Goal: Task Accomplishment & Management: Manage account settings

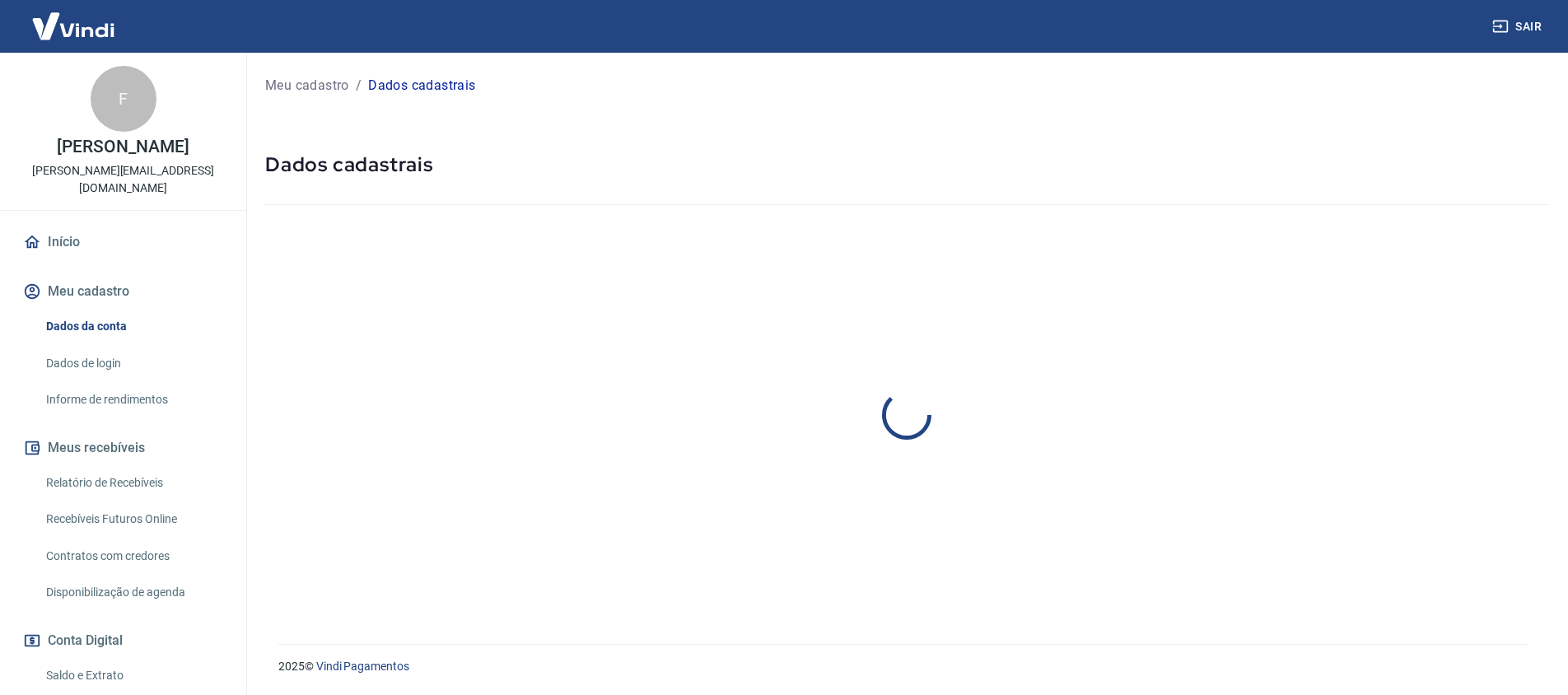
select select "PR"
select select "business"
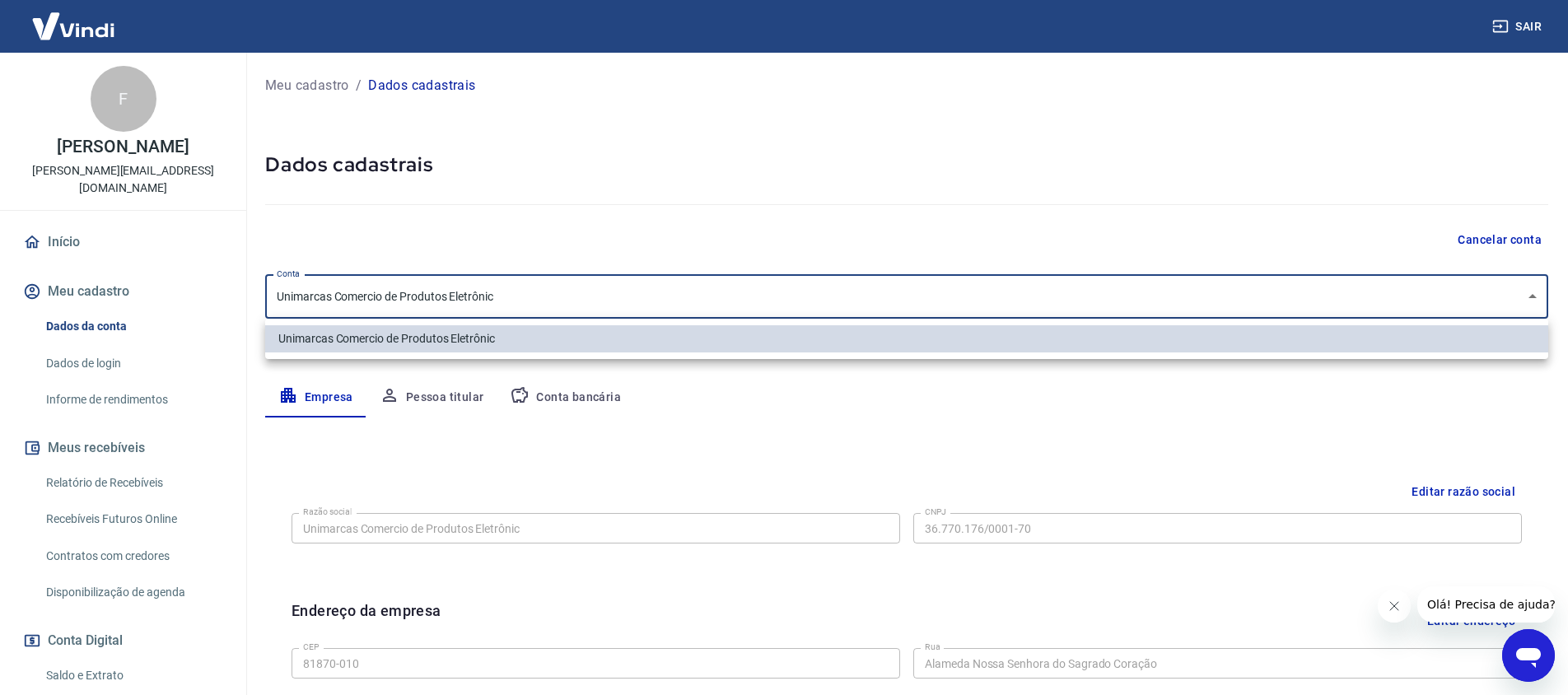
click at [510, 294] on body "Sair F Fabio Candeo Leite fabio@newport.com.br Início Meu cadastro Dados da con…" at bounding box center [784, 347] width 1568 height 695
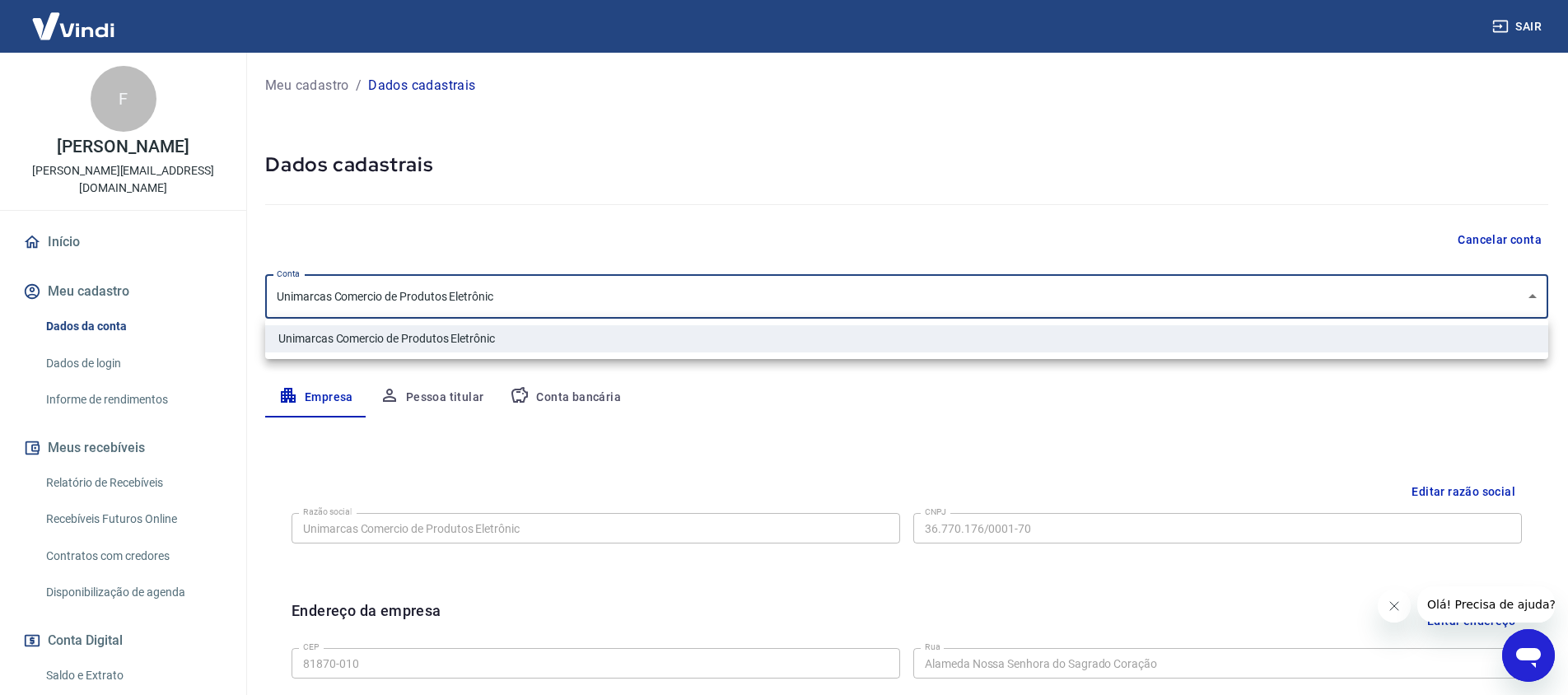
click at [456, 298] on div at bounding box center [784, 347] width 1568 height 695
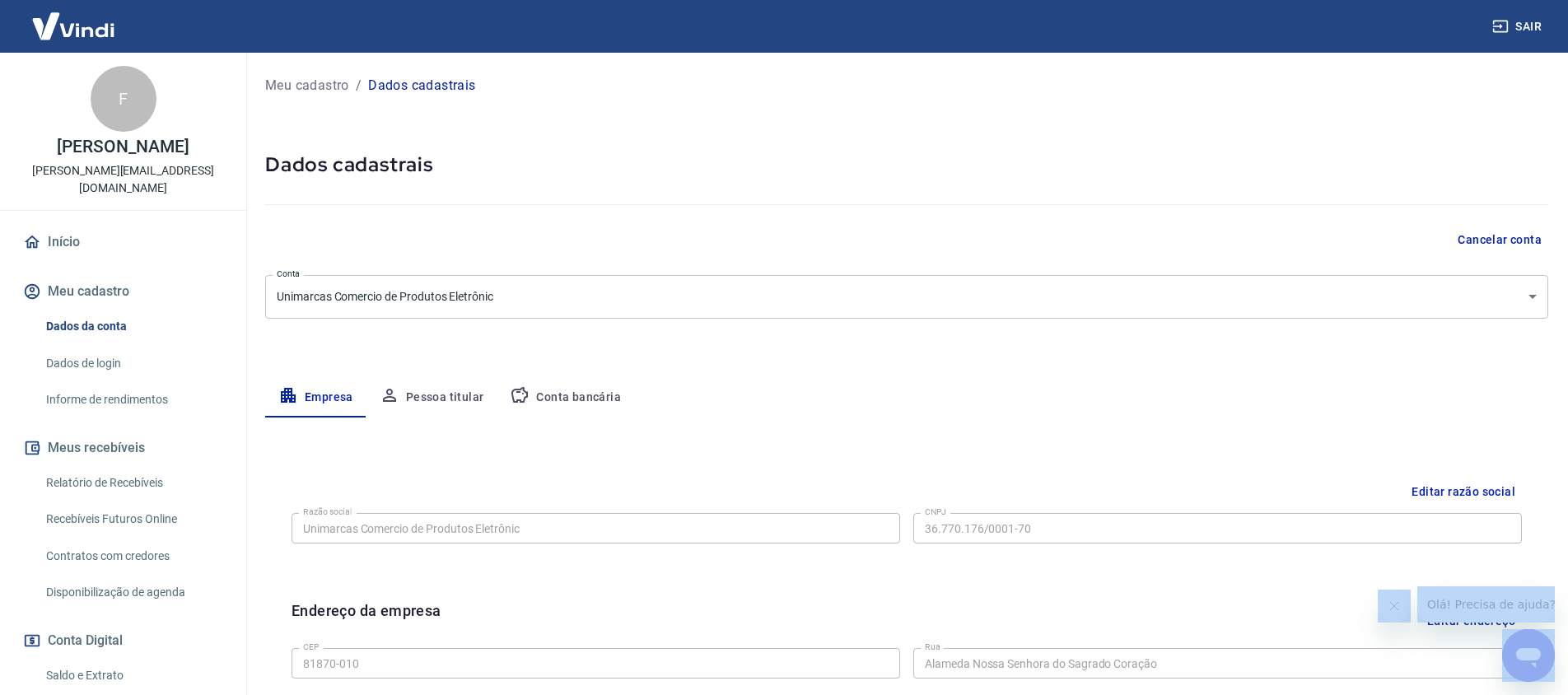
click at [456, 298] on div at bounding box center [784, 347] width 1568 height 695
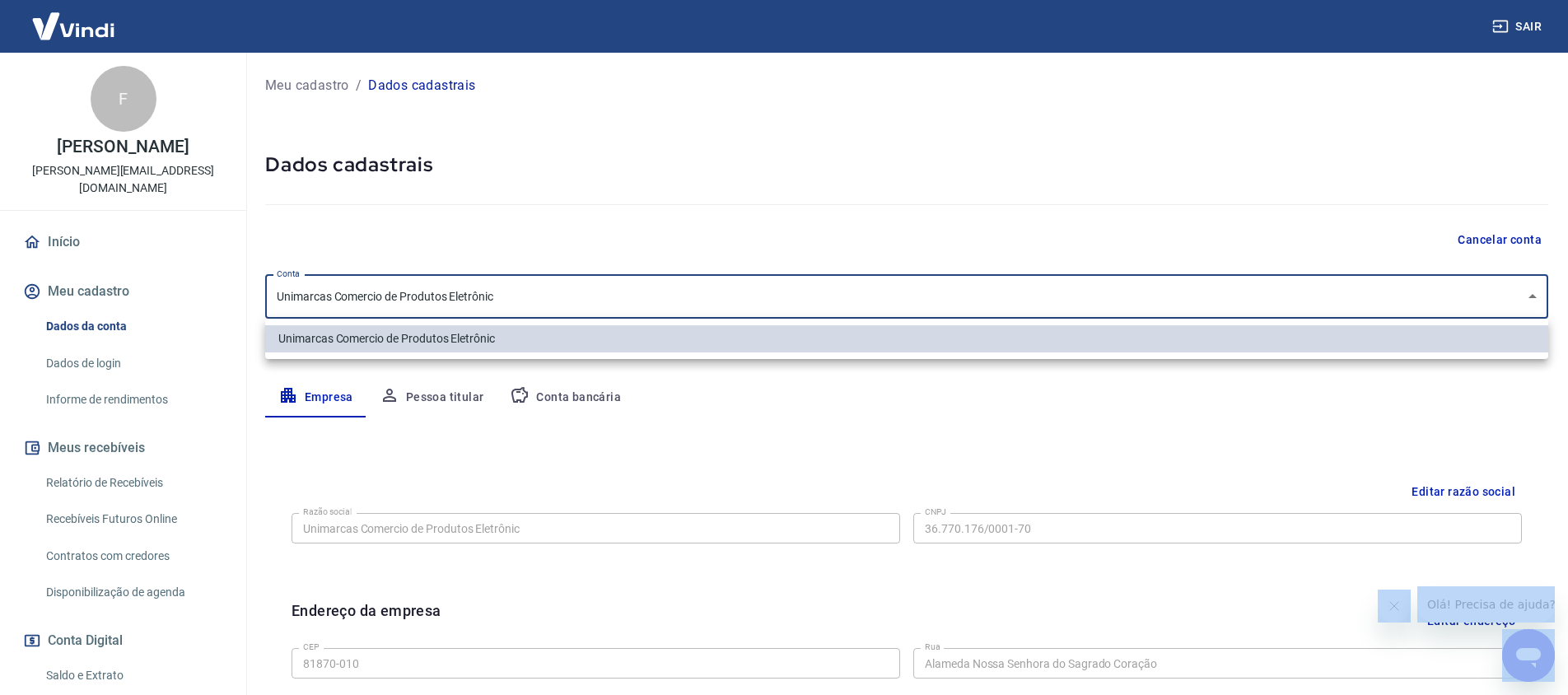
click at [456, 298] on body "Sair F Fabio Candeo Leite fabio@newport.com.br Início Meu cadastro Dados da con…" at bounding box center [784, 347] width 1568 height 695
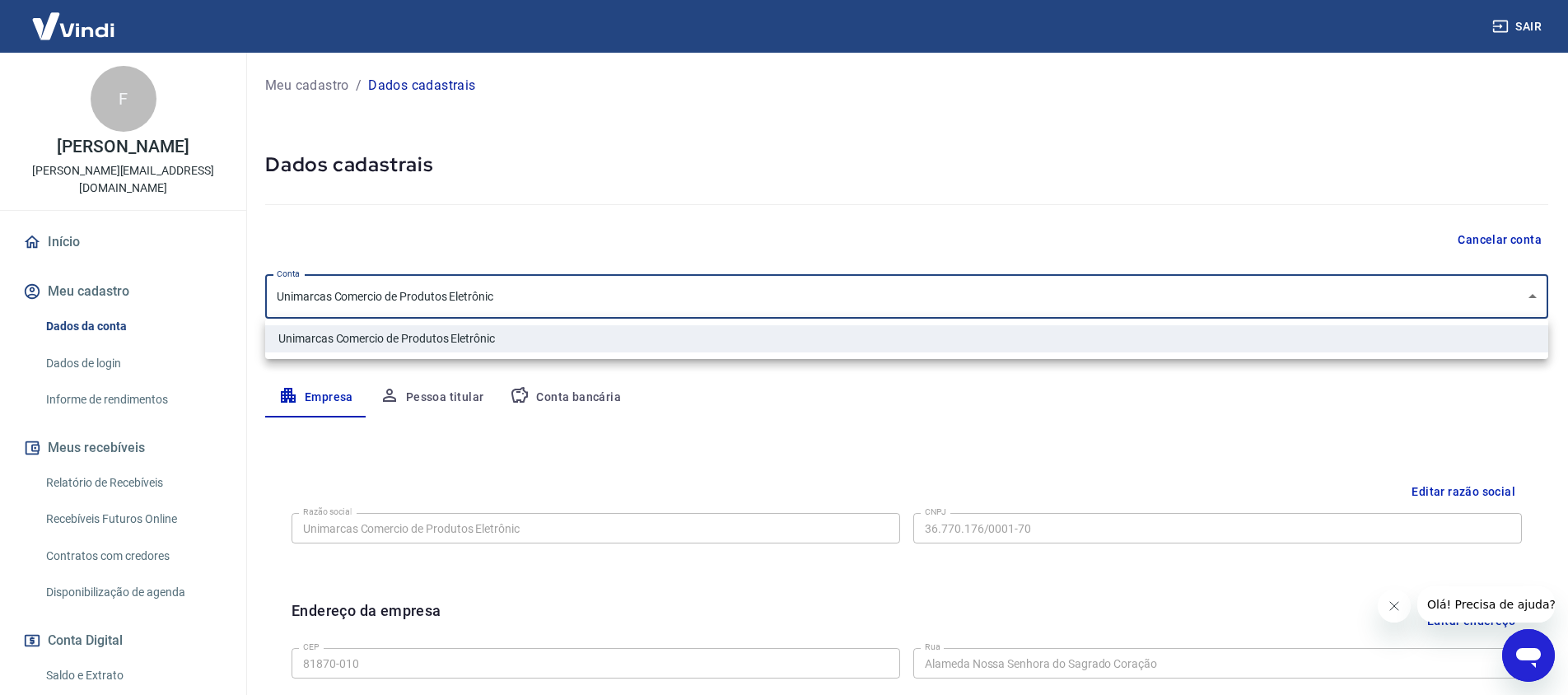
click at [518, 439] on div at bounding box center [784, 347] width 1568 height 695
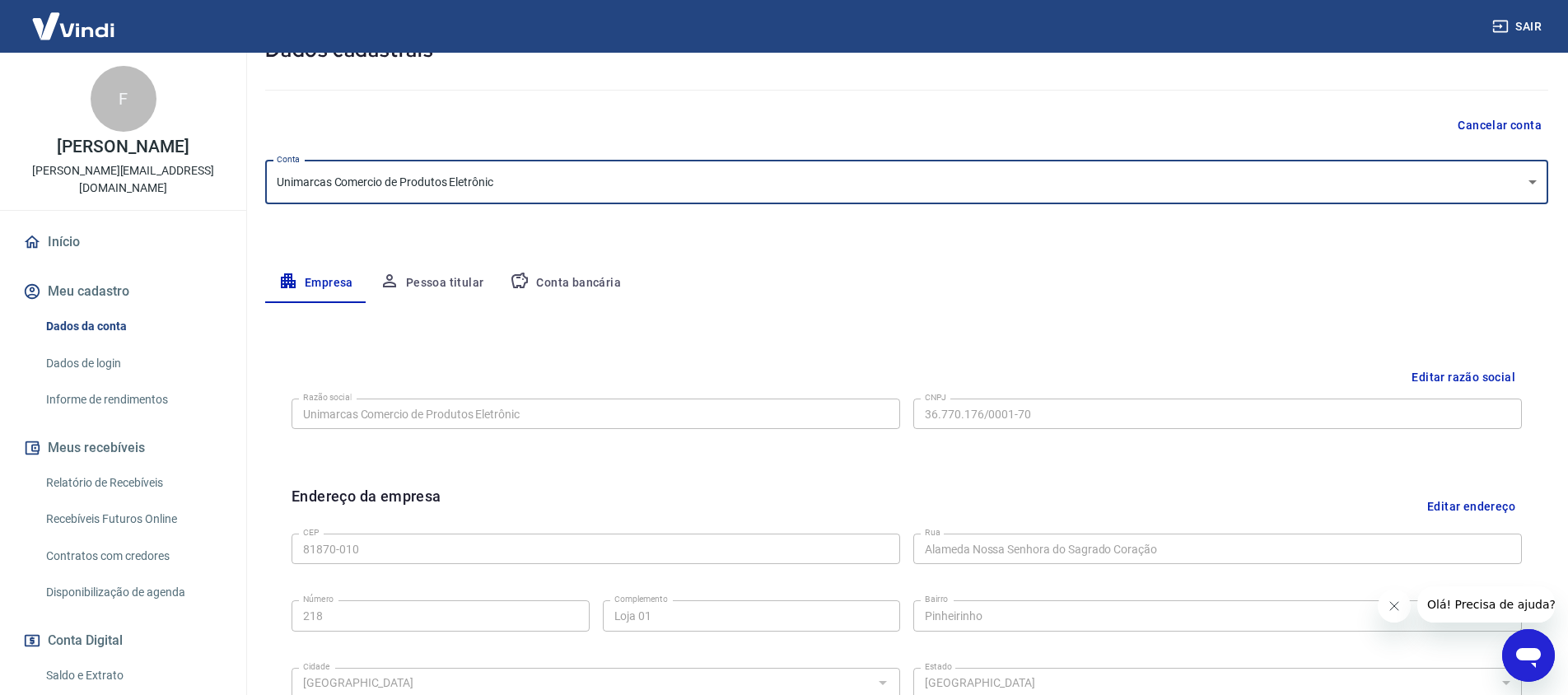
scroll to position [118, 0]
click at [1446, 363] on button "Editar razão social" at bounding box center [1464, 374] width 117 height 31
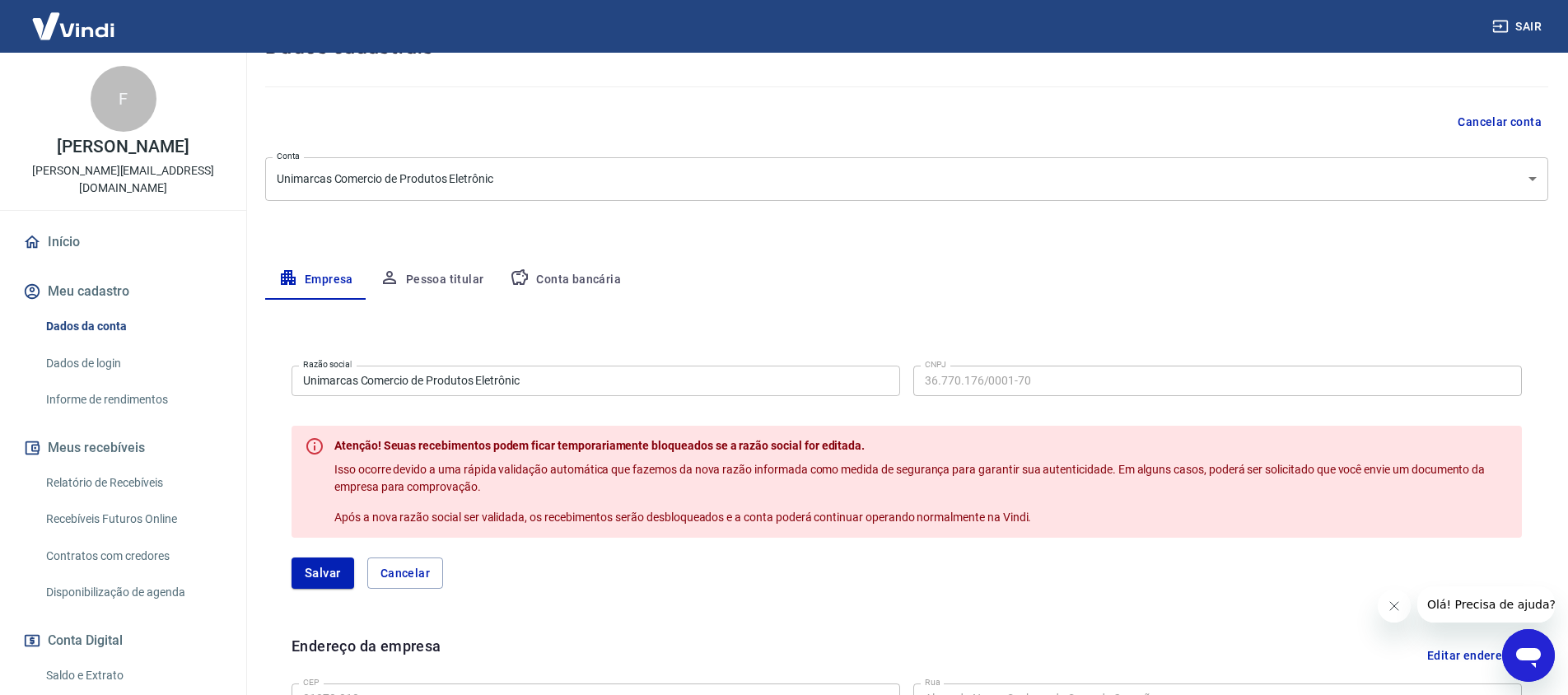
click at [605, 381] on input "Unimarcas Comercio de Produtos Eletrônic" at bounding box center [595, 381] width 608 height 31
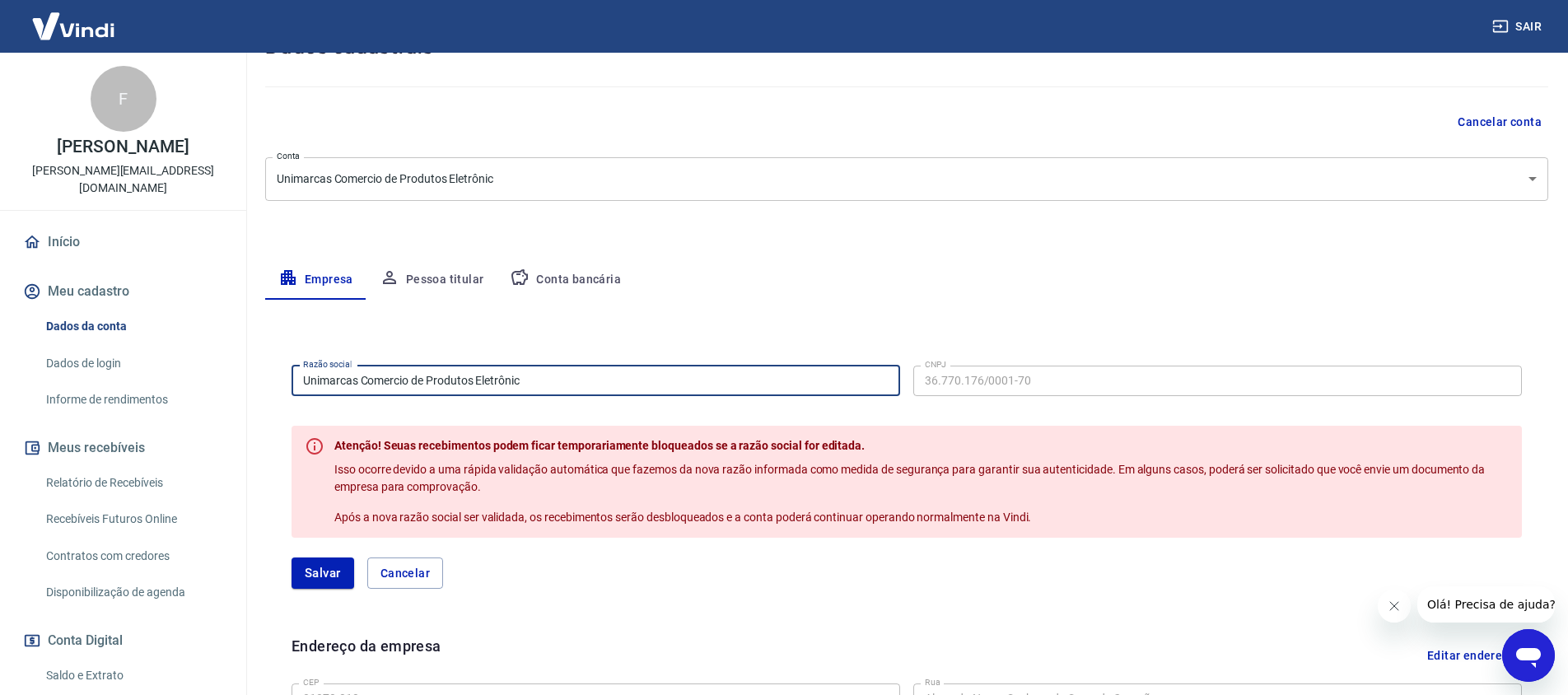
click at [605, 381] on input "Unimarcas Comercio de Produtos Eletrônic" at bounding box center [595, 381] width 608 height 31
type input "Unimarcas Comercio e Logistica Ltda"
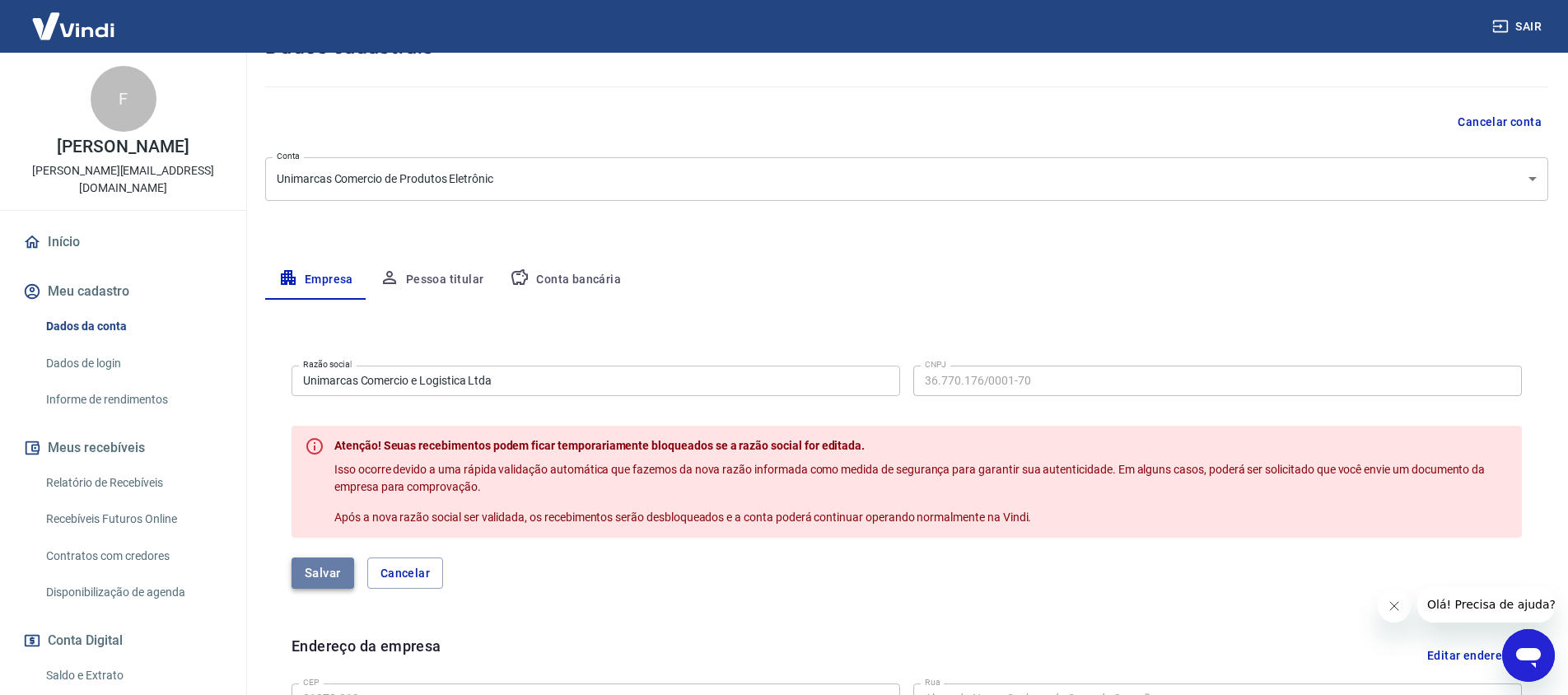
click at [325, 562] on button "Salvar" at bounding box center [322, 572] width 63 height 31
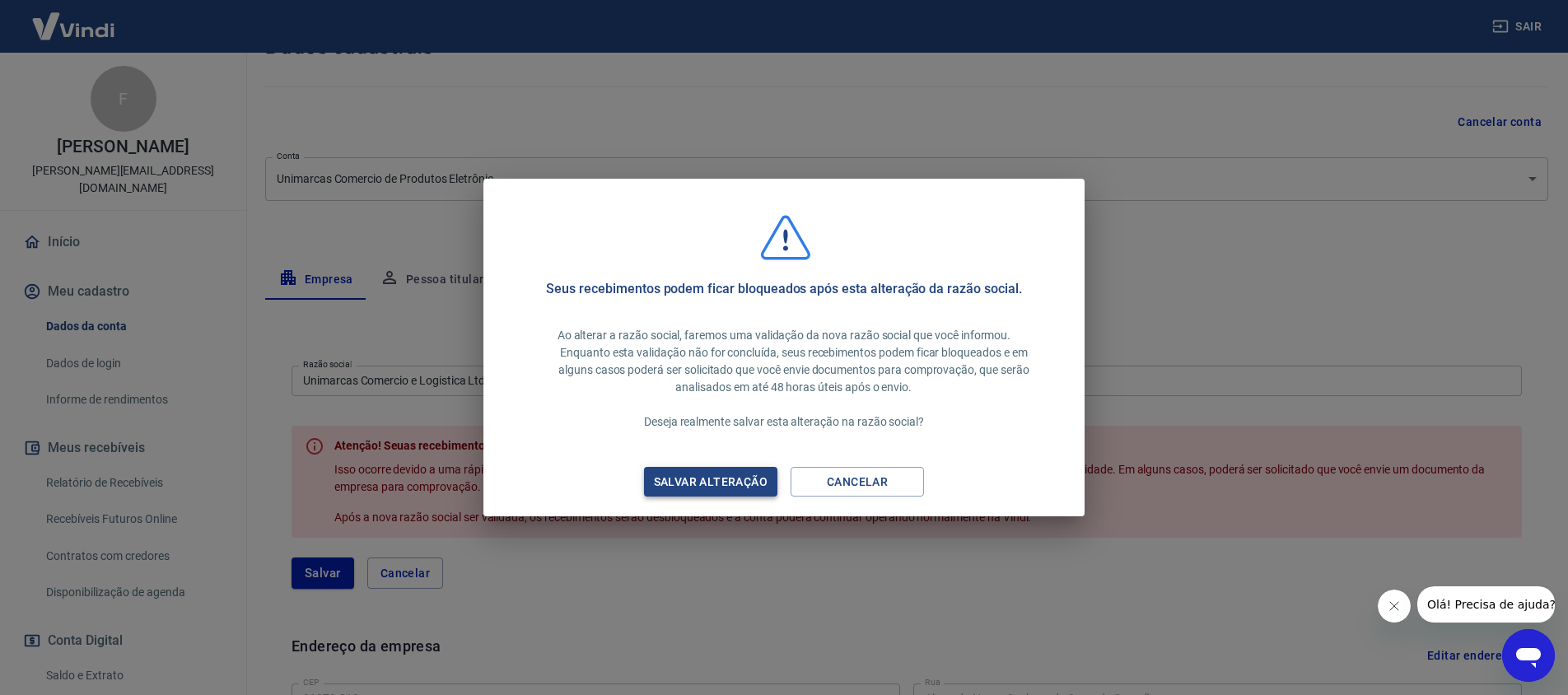
click at [747, 485] on div "Salvar alteração" at bounding box center [711, 481] width 153 height 20
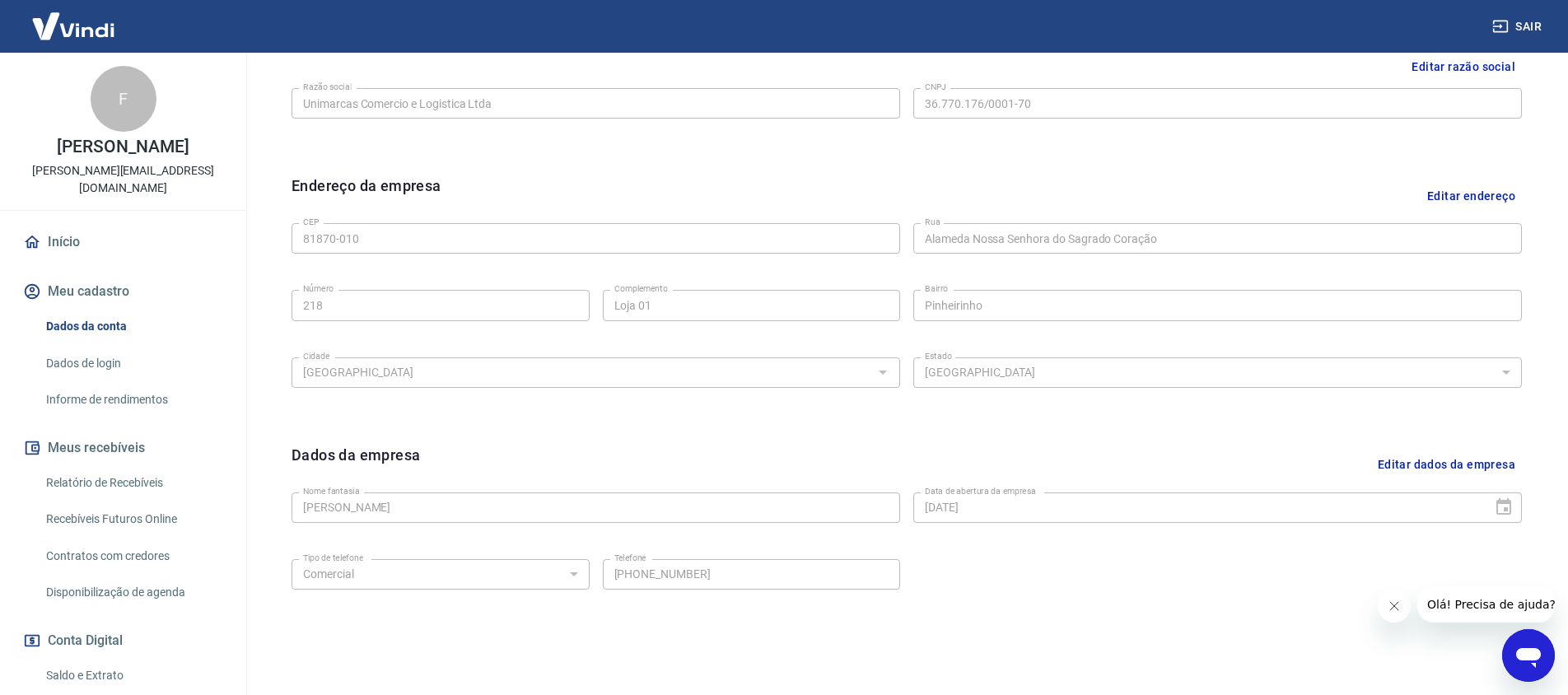
scroll to position [492, 0]
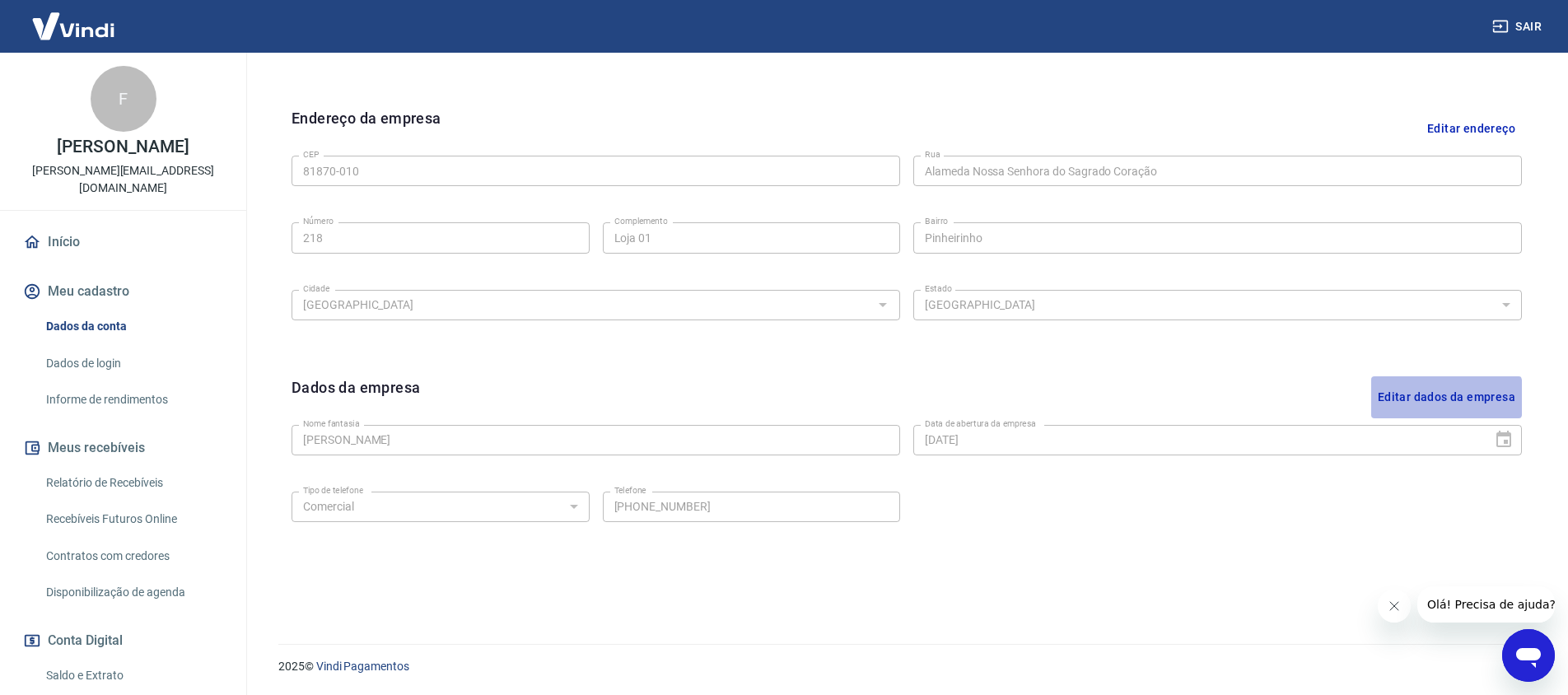
click at [1428, 397] on button "Editar dados da empresa" at bounding box center [1447, 396] width 151 height 42
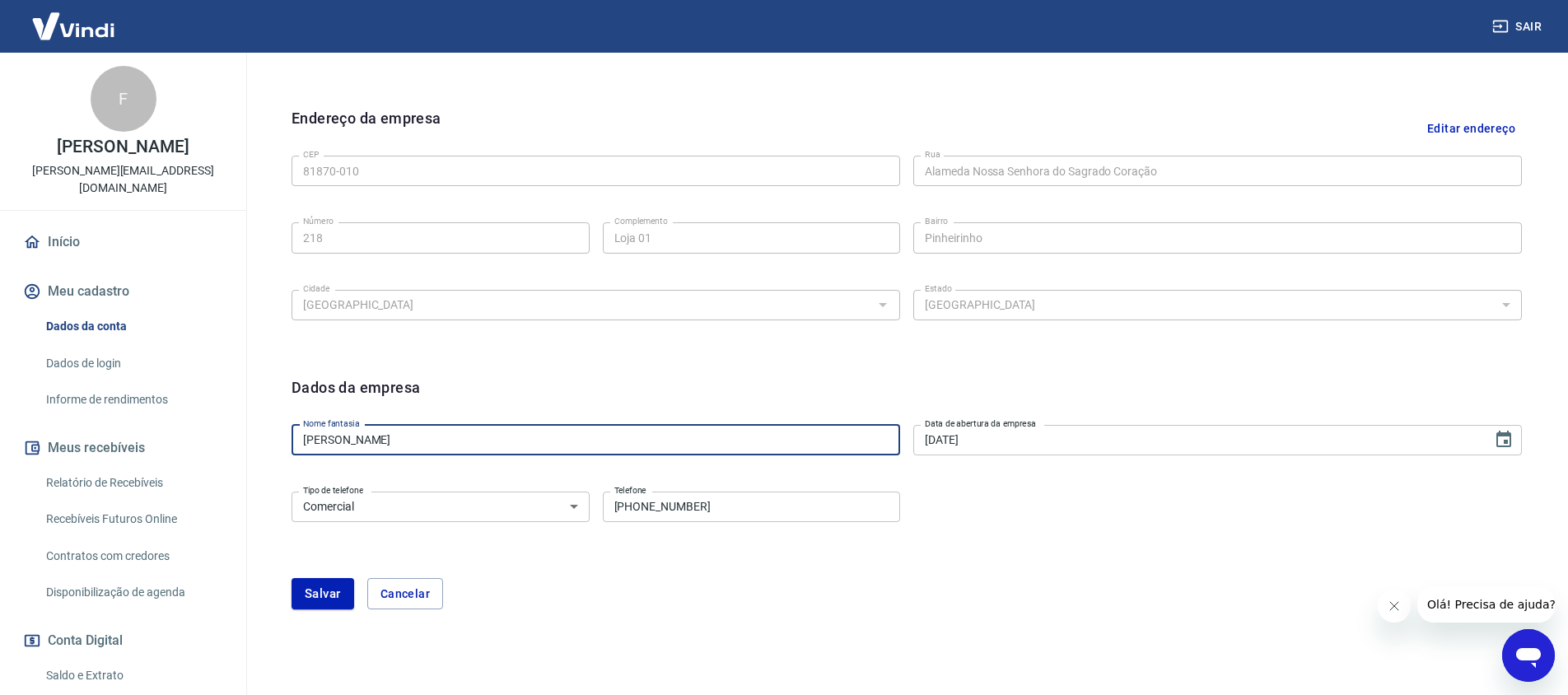
drag, startPoint x: 479, startPoint y: 443, endPoint x: 126, endPoint y: 451, distance: 353.1
click at [492, 447] on input "[PERSON_NAME]" at bounding box center [595, 440] width 608 height 31
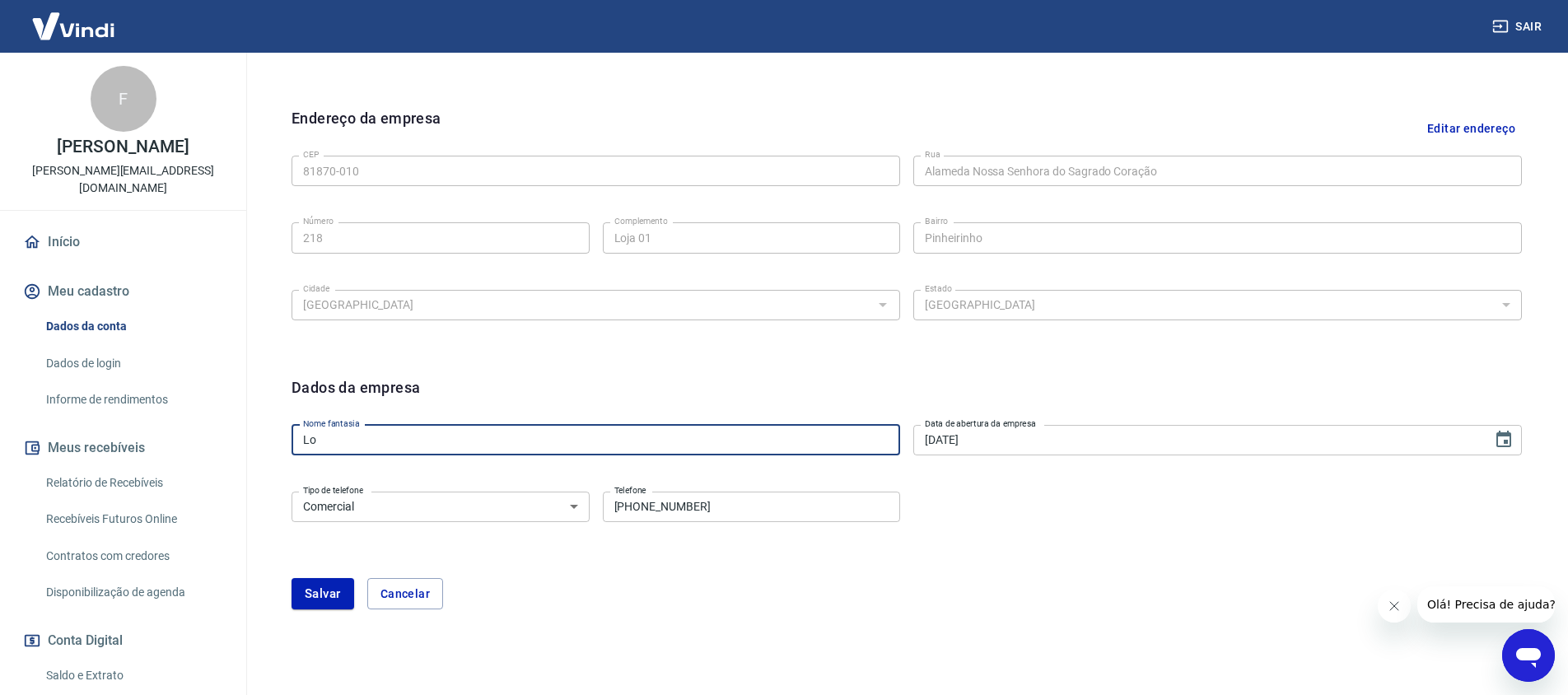
type input "L"
type input "Grupo Unimarcas"
click at [313, 597] on button "Salvar" at bounding box center [322, 594] width 63 height 31
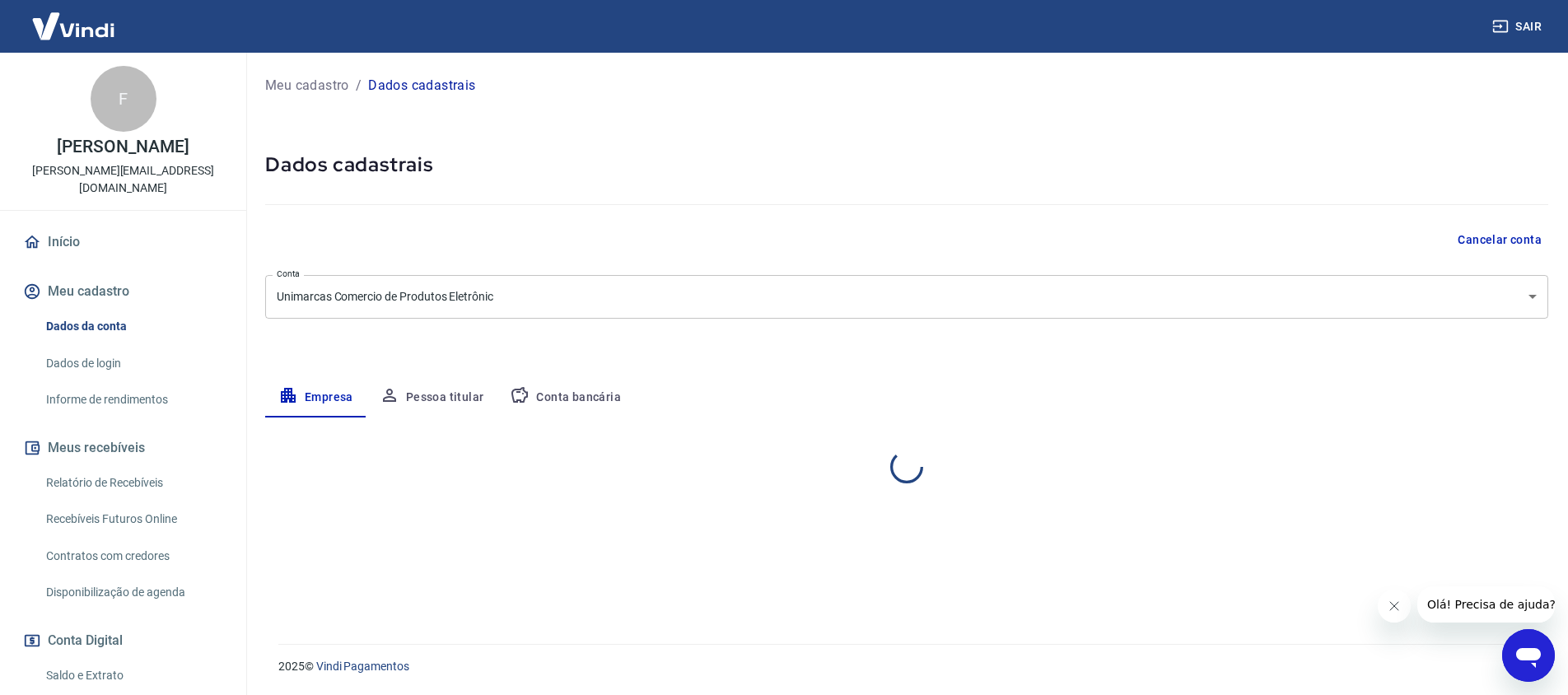
scroll to position [0, 0]
select select "PR"
select select "business"
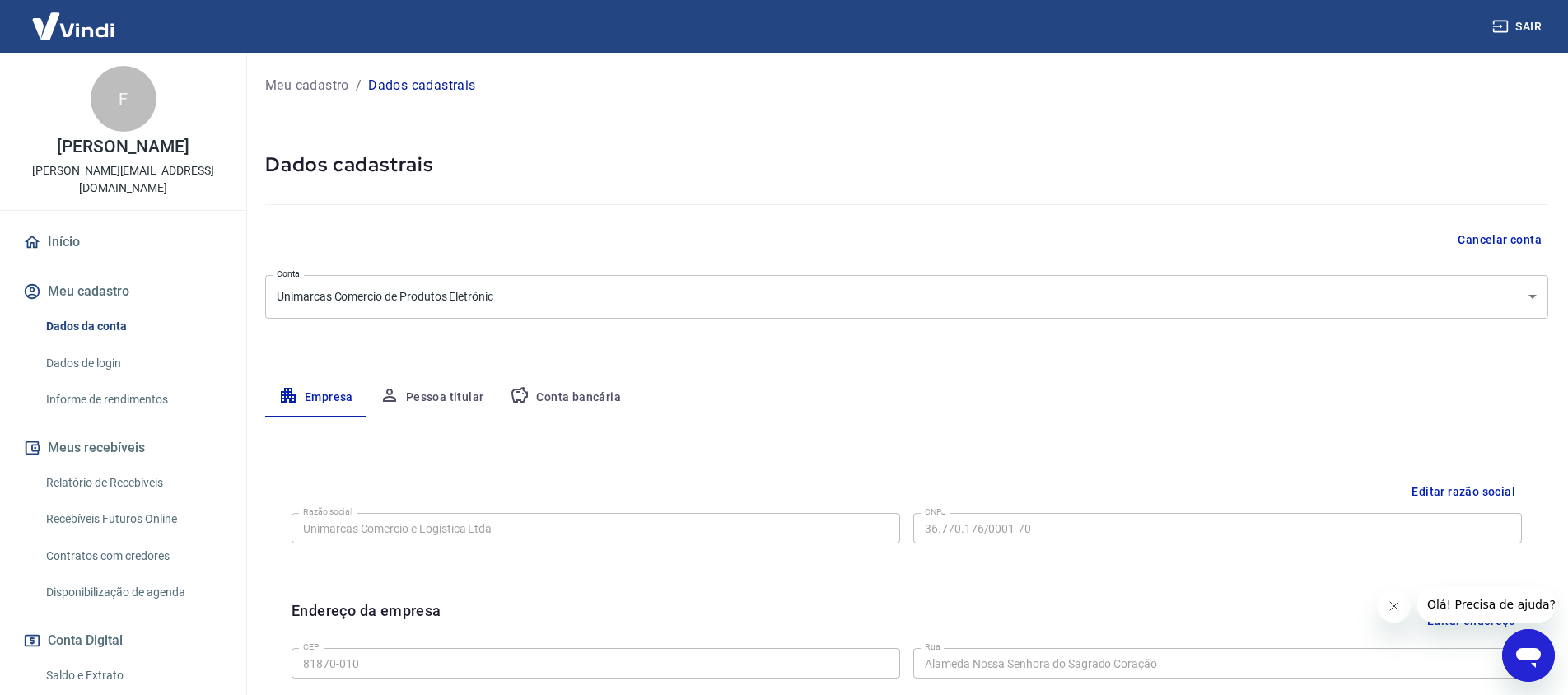
click at [418, 398] on button "Pessoa titular" at bounding box center [431, 397] width 131 height 40
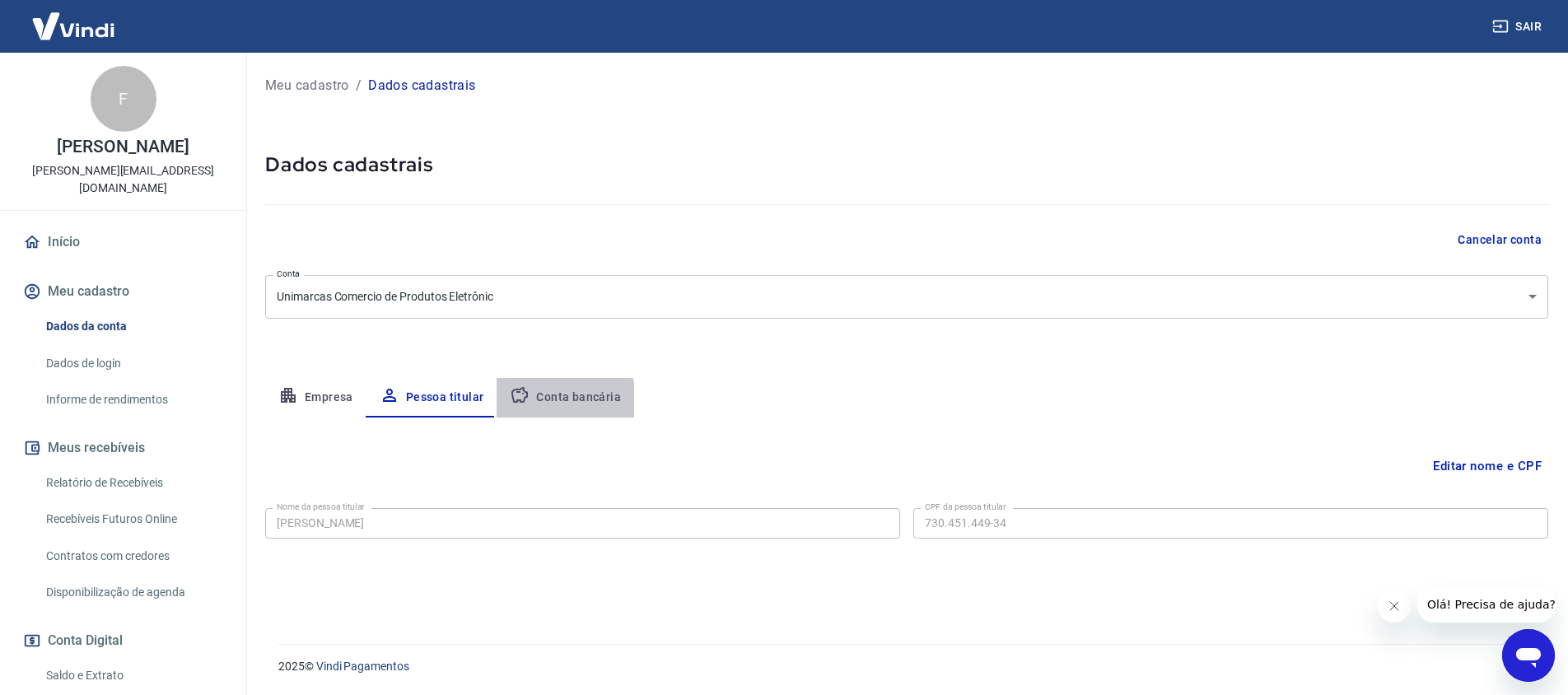
click at [544, 400] on button "Conta bancária" at bounding box center [565, 397] width 137 height 40
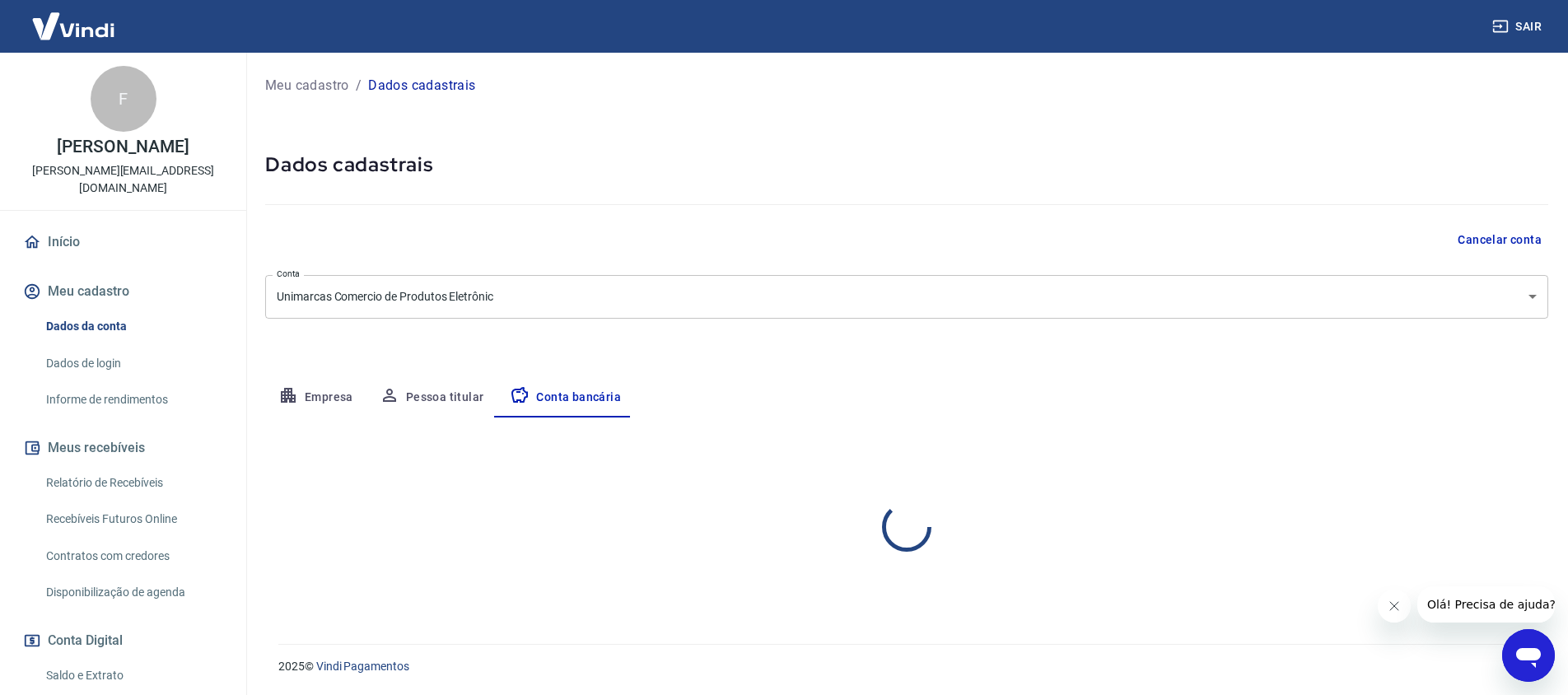
select select "1"
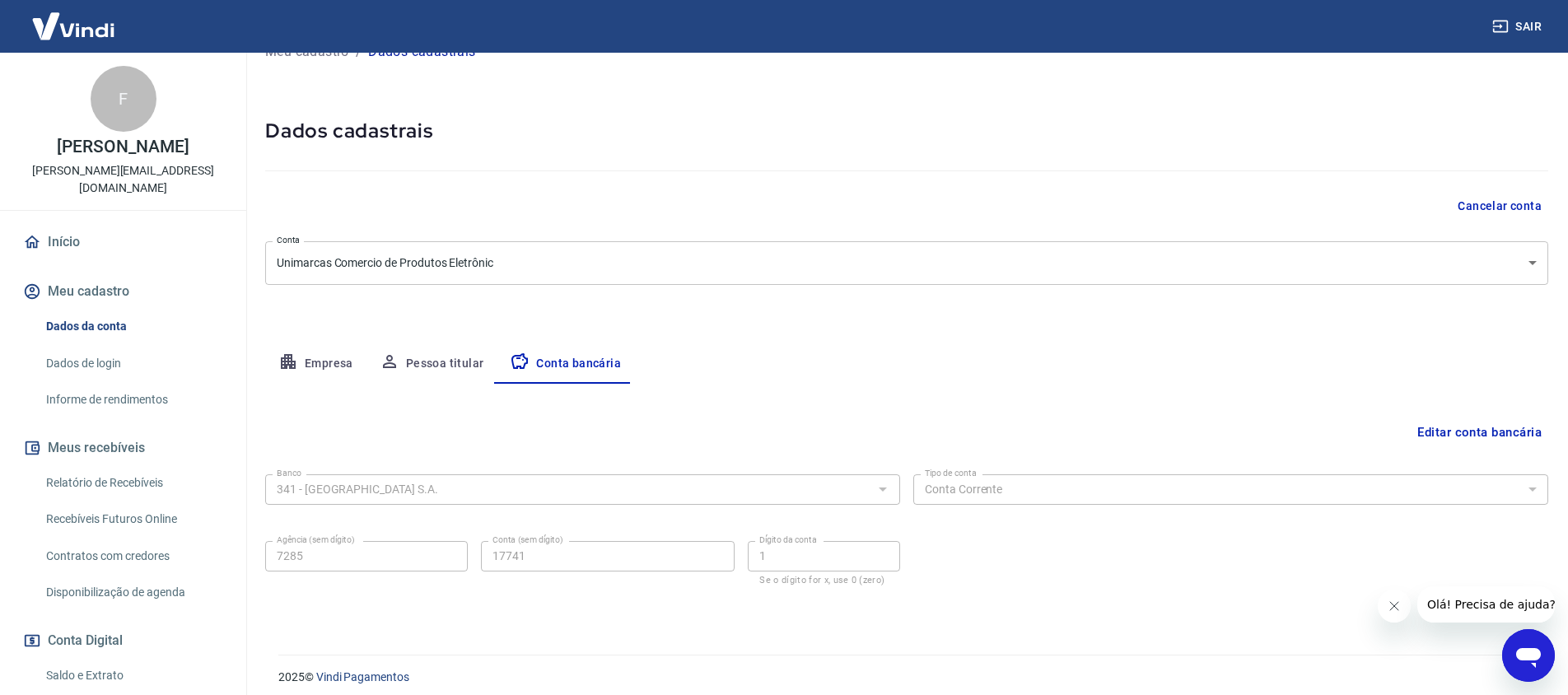
scroll to position [44, 0]
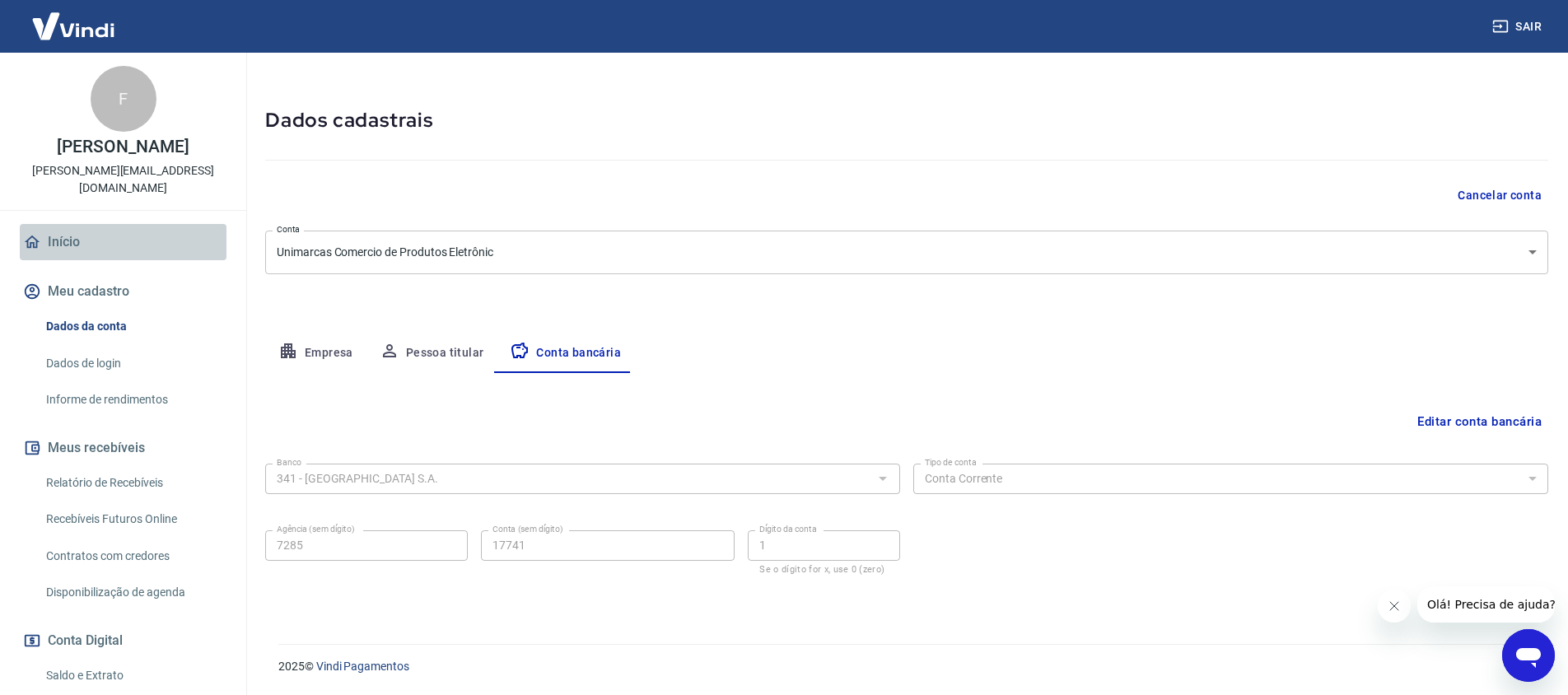
click at [65, 224] on link "Início" at bounding box center [123, 242] width 207 height 36
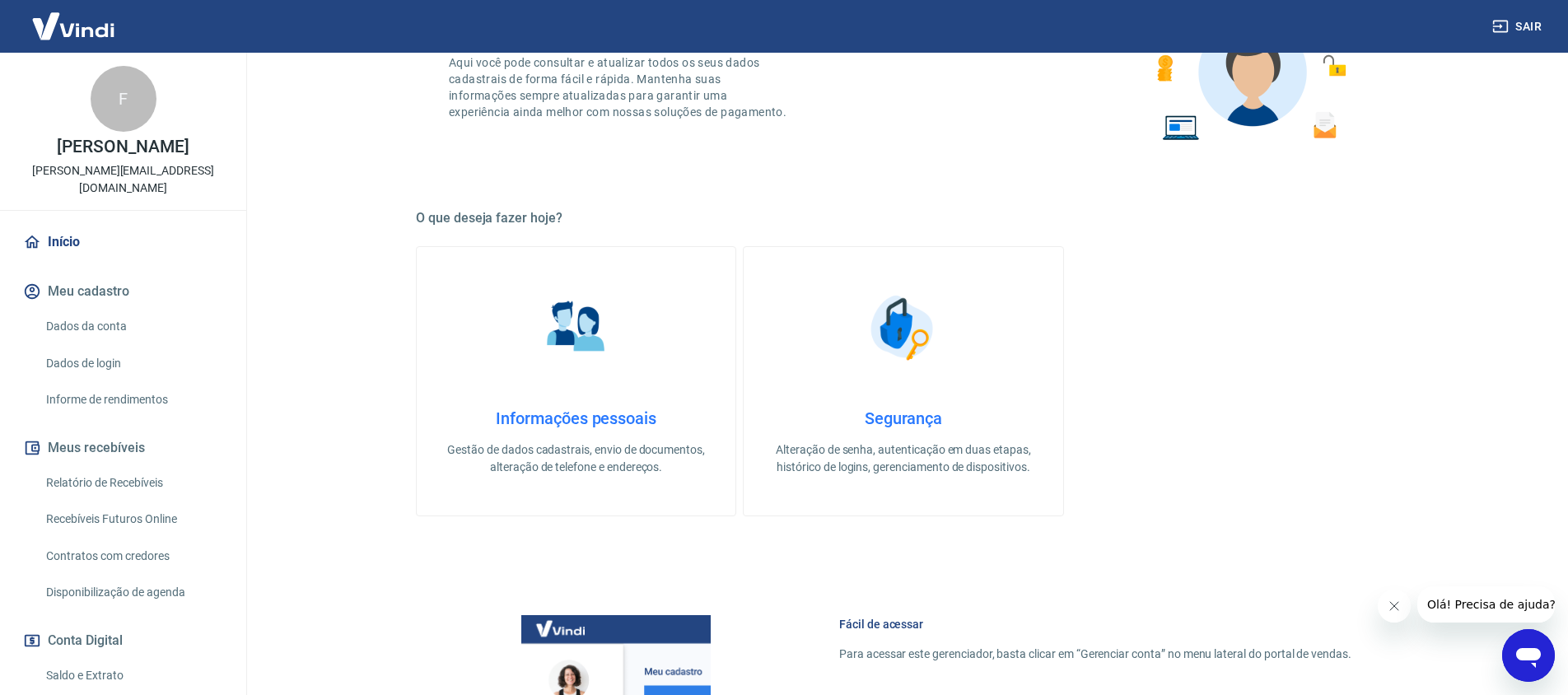
scroll to position [299, 0]
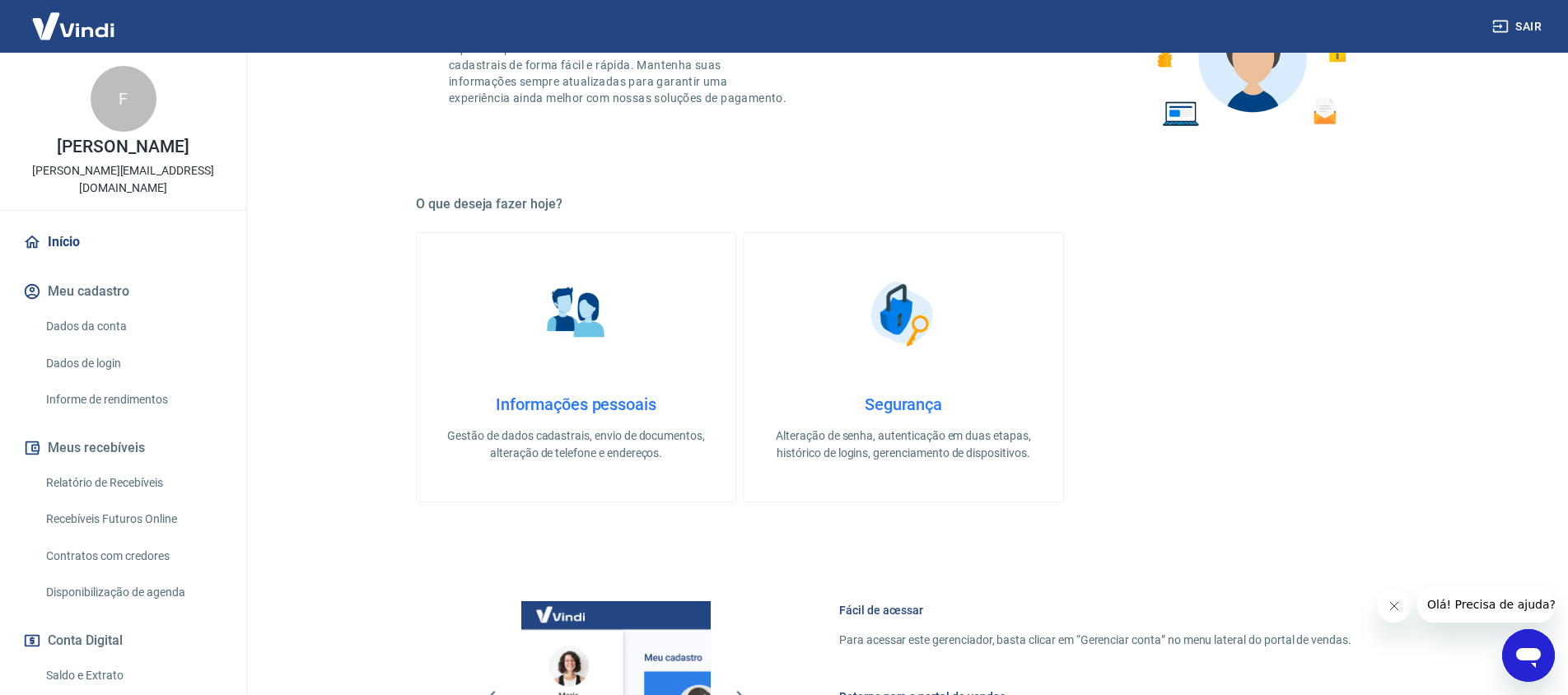
click at [575, 437] on p "Gestão de dados cadastrais, envio de documentos, alteração de telefone e endere…" at bounding box center [576, 445] width 266 height 35
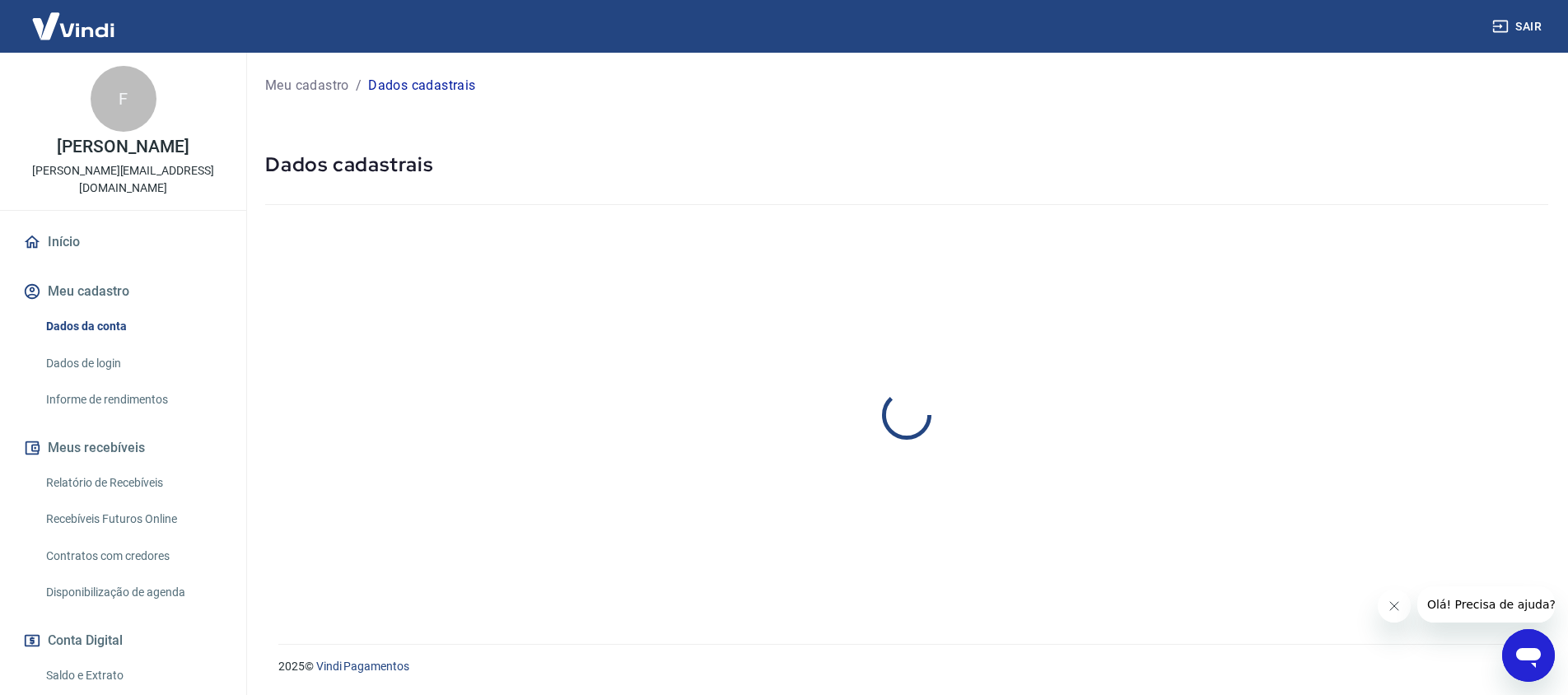
select select "PR"
select select "business"
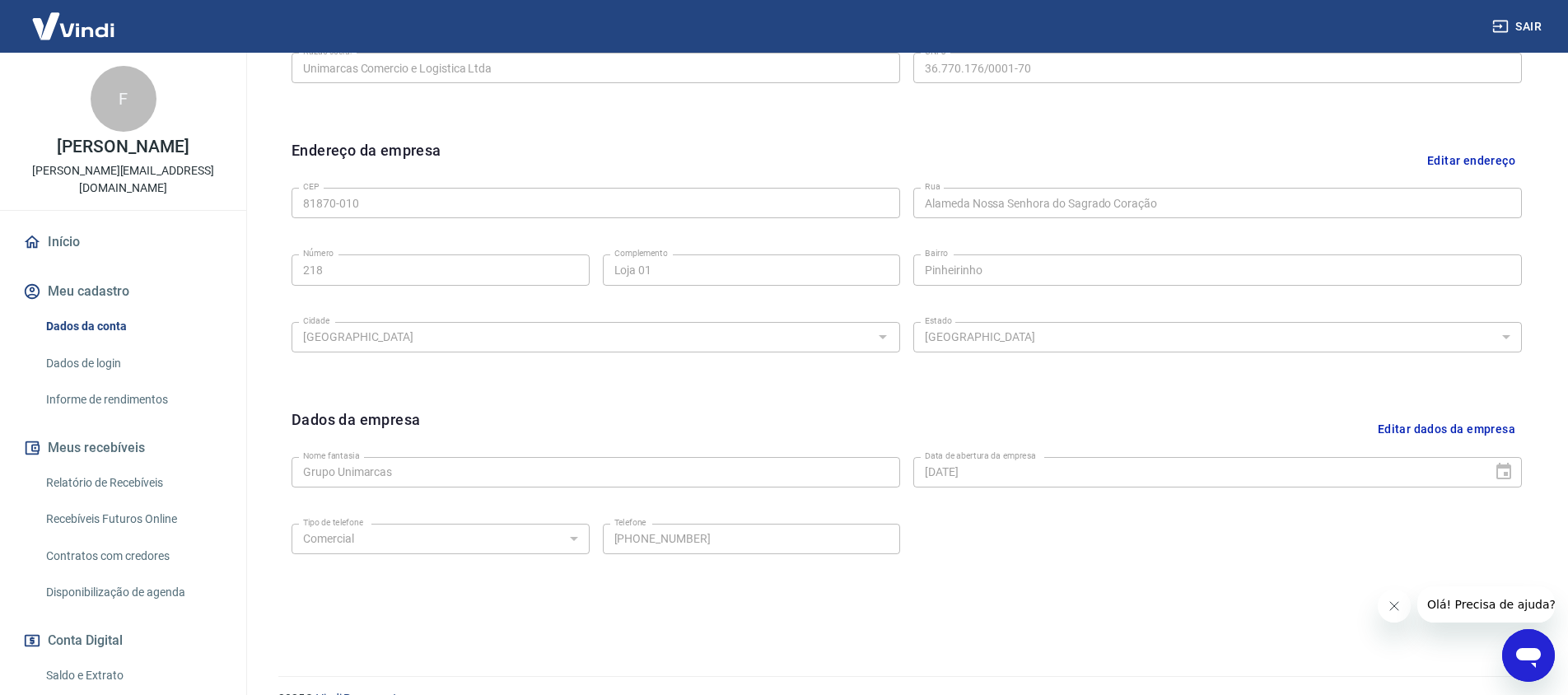
scroll to position [492, 0]
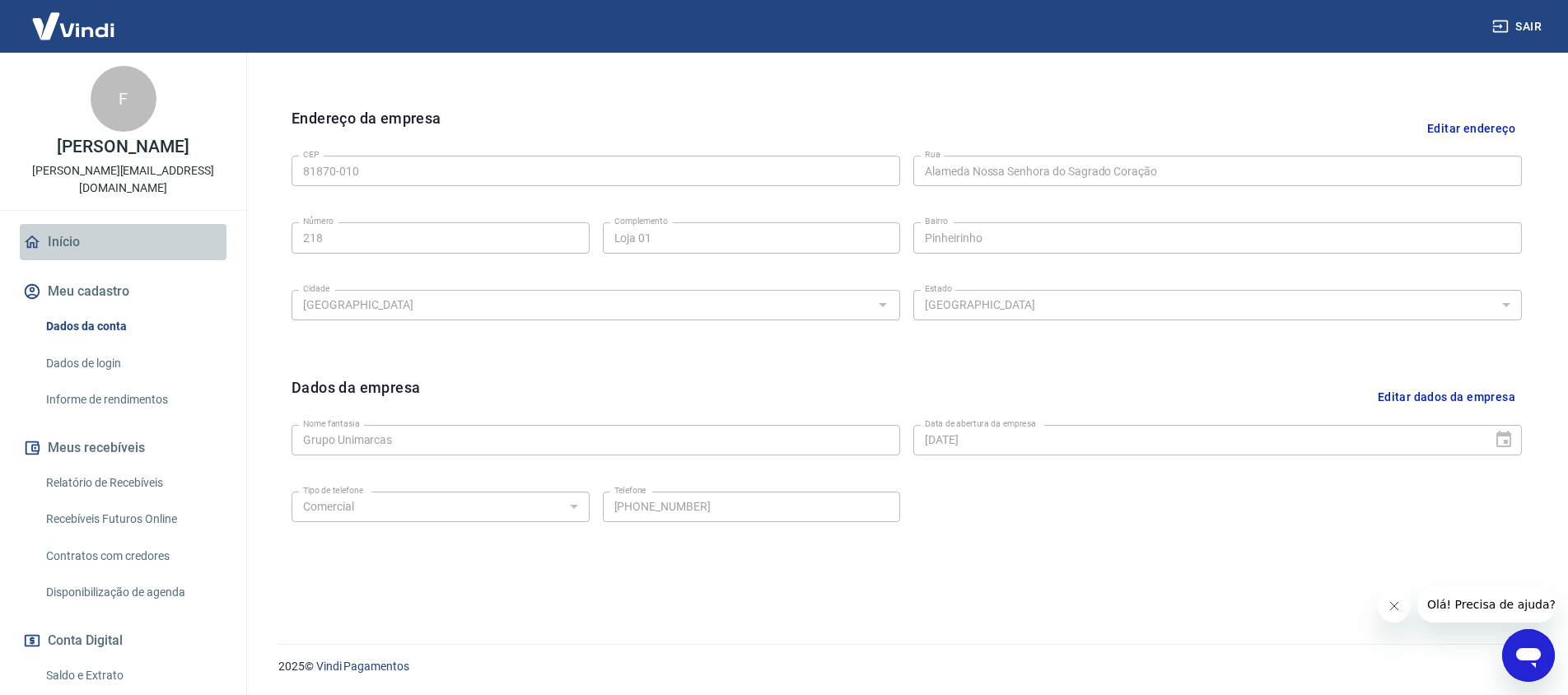
click at [64, 224] on link "Início" at bounding box center [123, 242] width 207 height 36
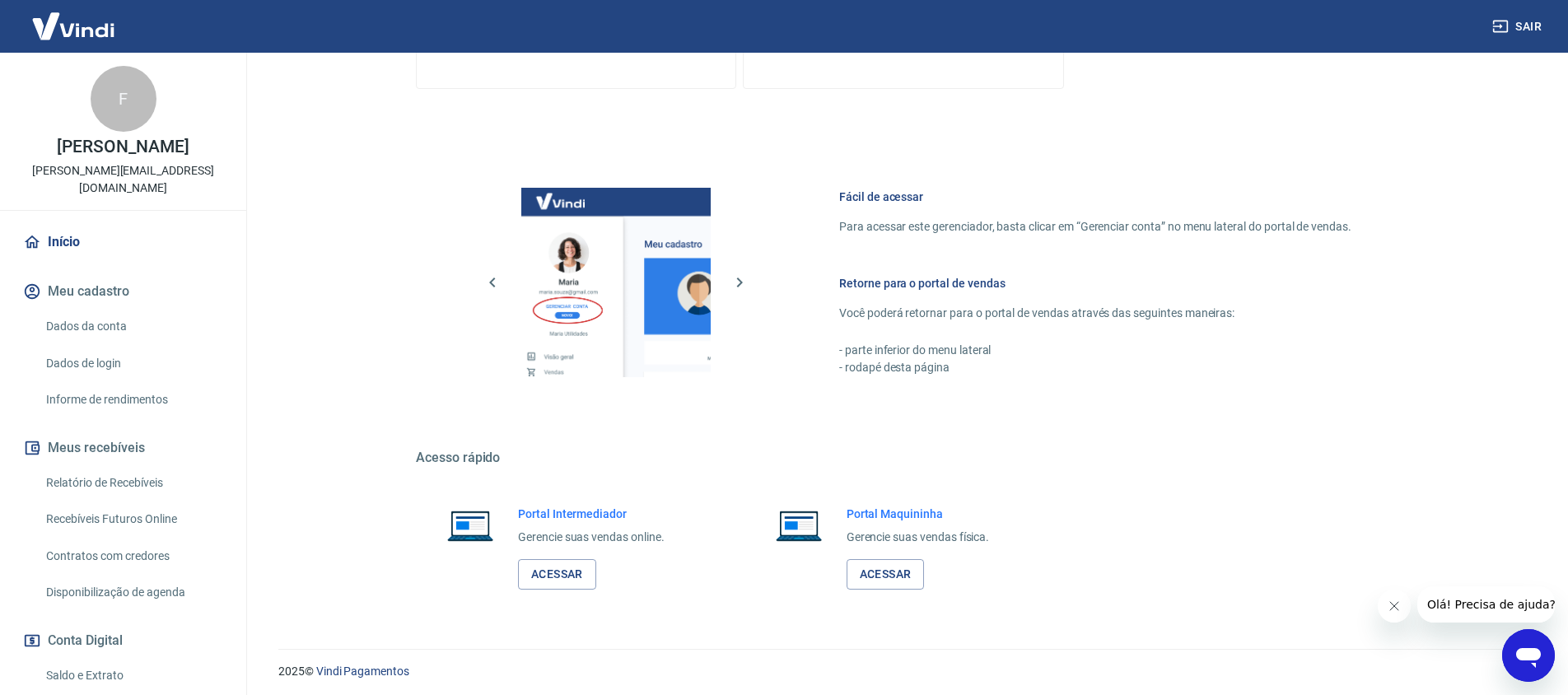
scroll to position [716, 0]
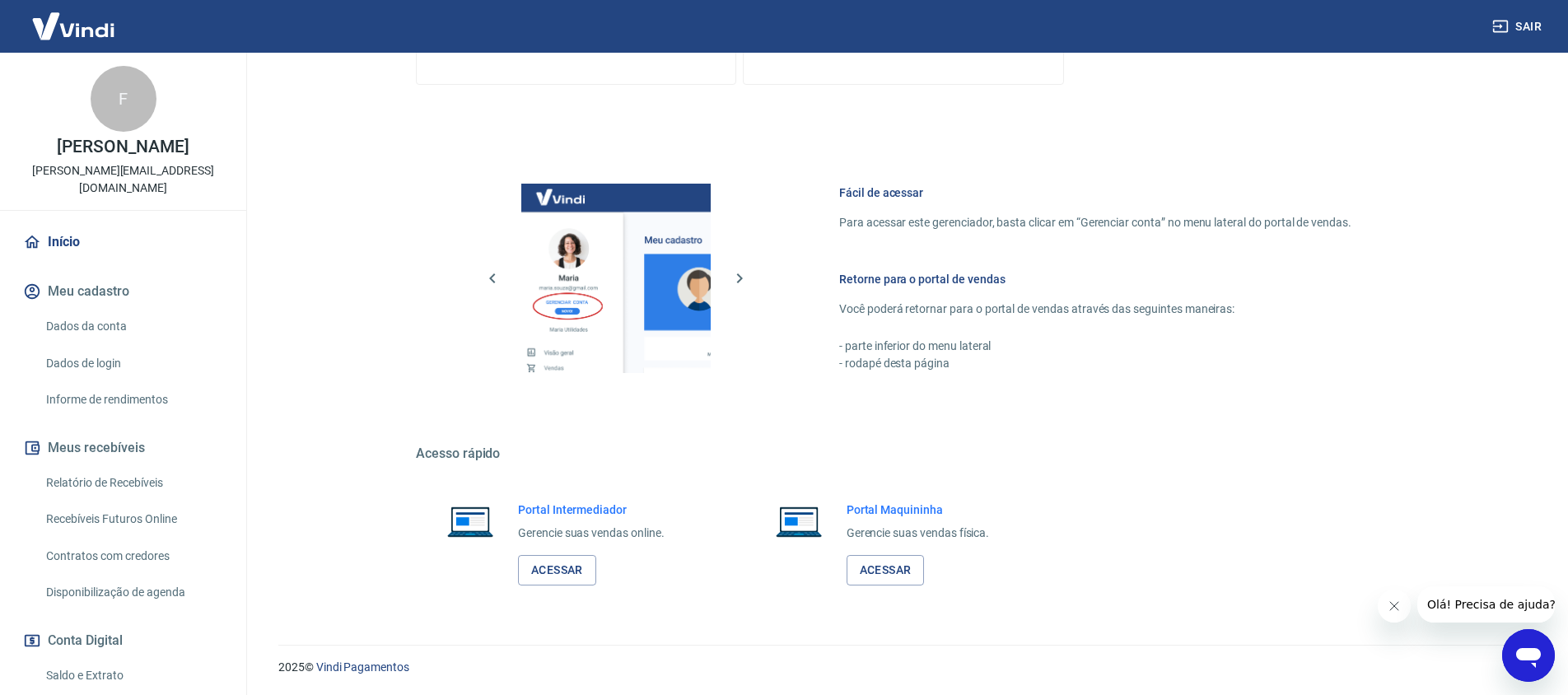
click at [47, 29] on img at bounding box center [73, 26] width 107 height 50
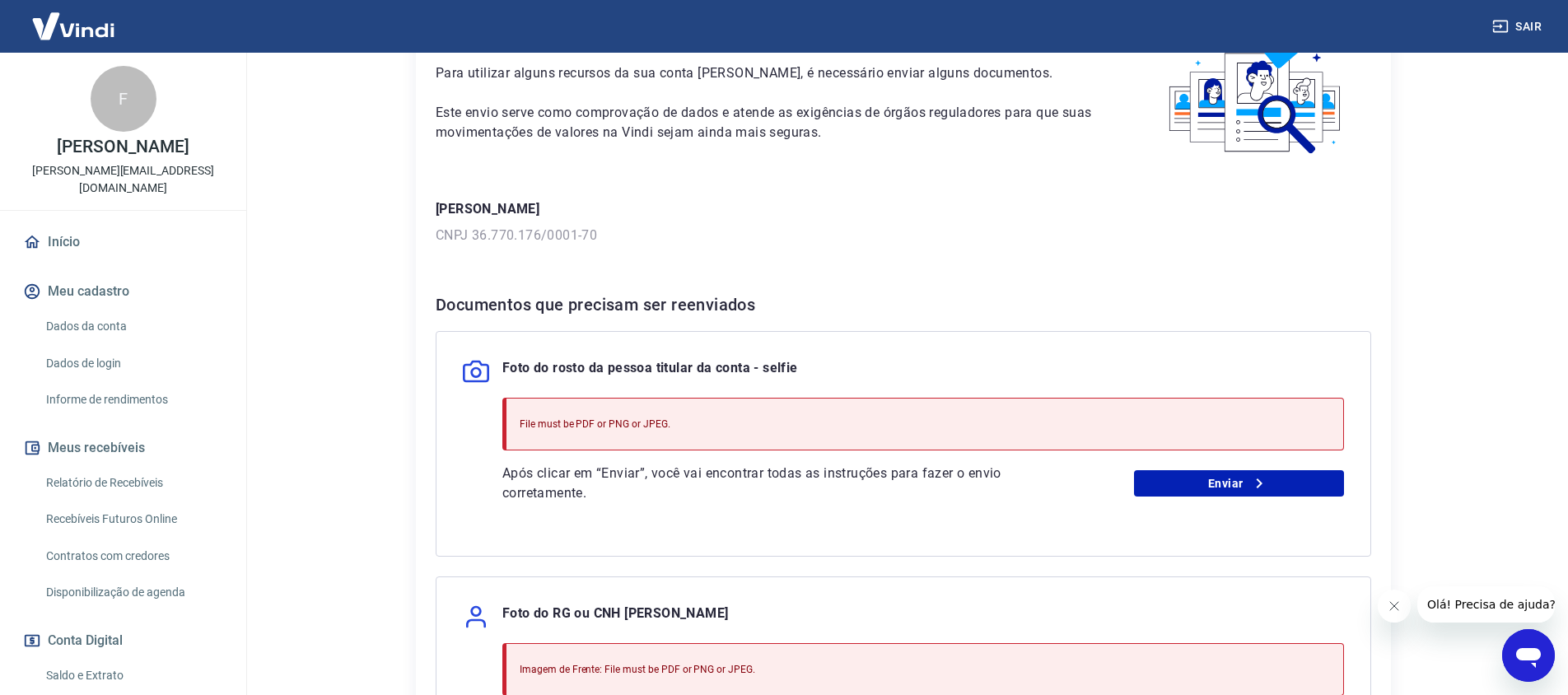
scroll to position [109, 0]
click at [1186, 483] on link "Enviar" at bounding box center [1240, 481] width 211 height 26
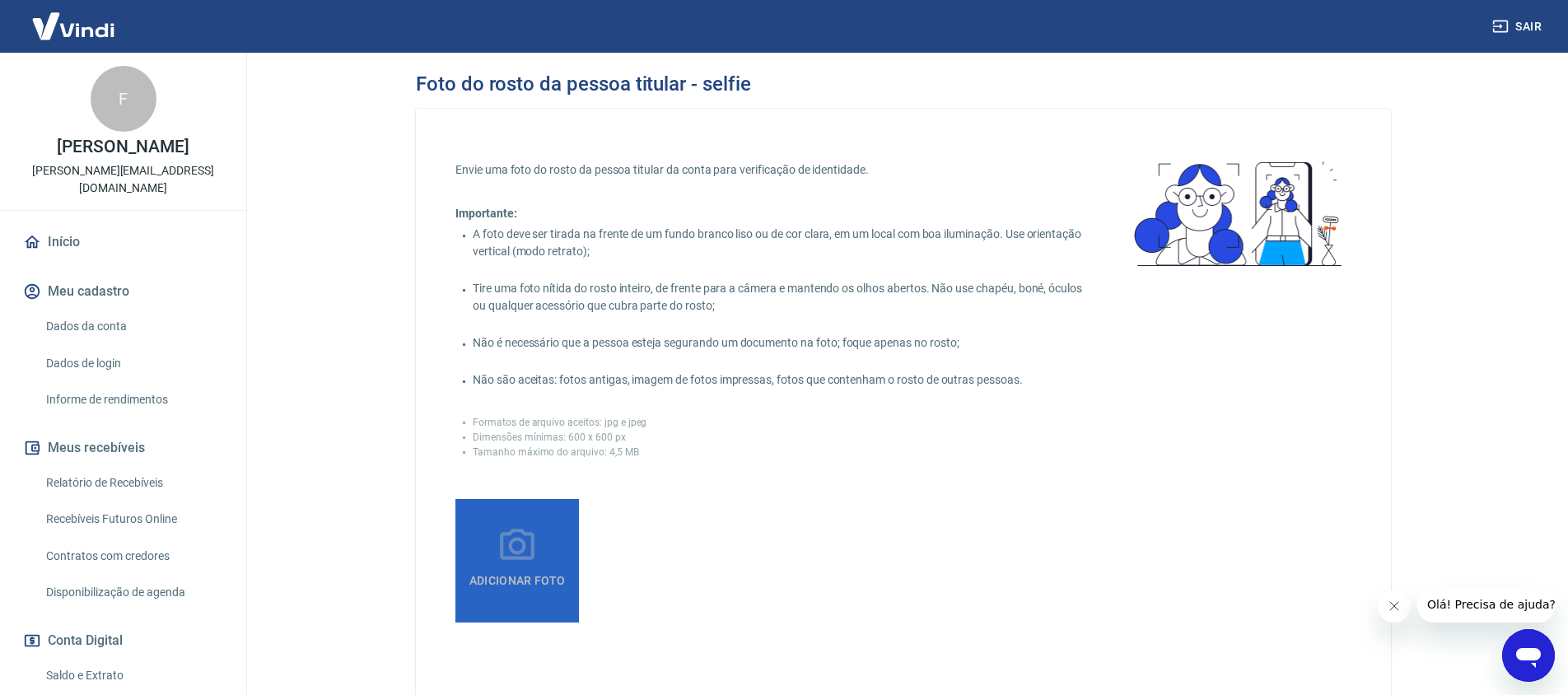
click at [505, 578] on span "Adicionar foto" at bounding box center [518, 581] width 109 height 30
click at [0, 0] on input "Adicionar foto" at bounding box center [0, 0] width 0 height 0
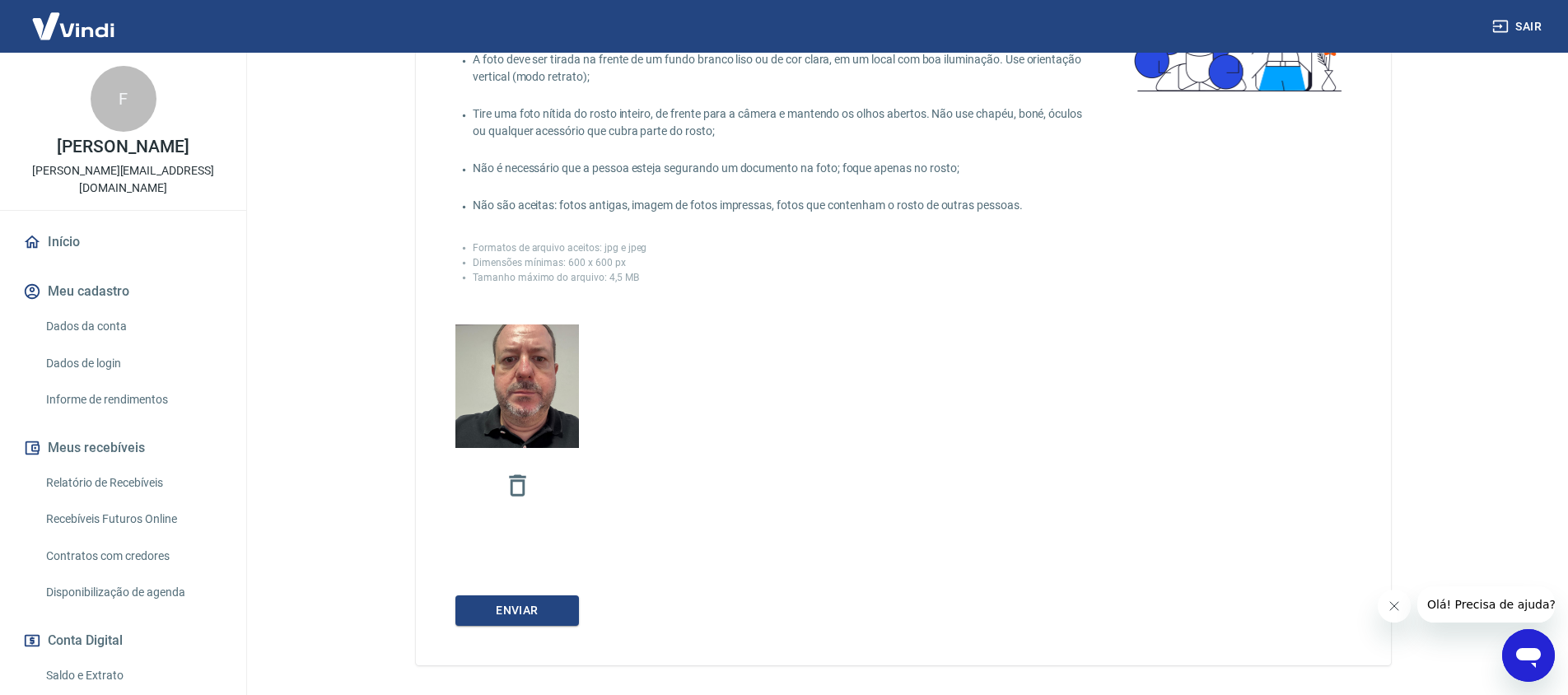
scroll to position [235, 0]
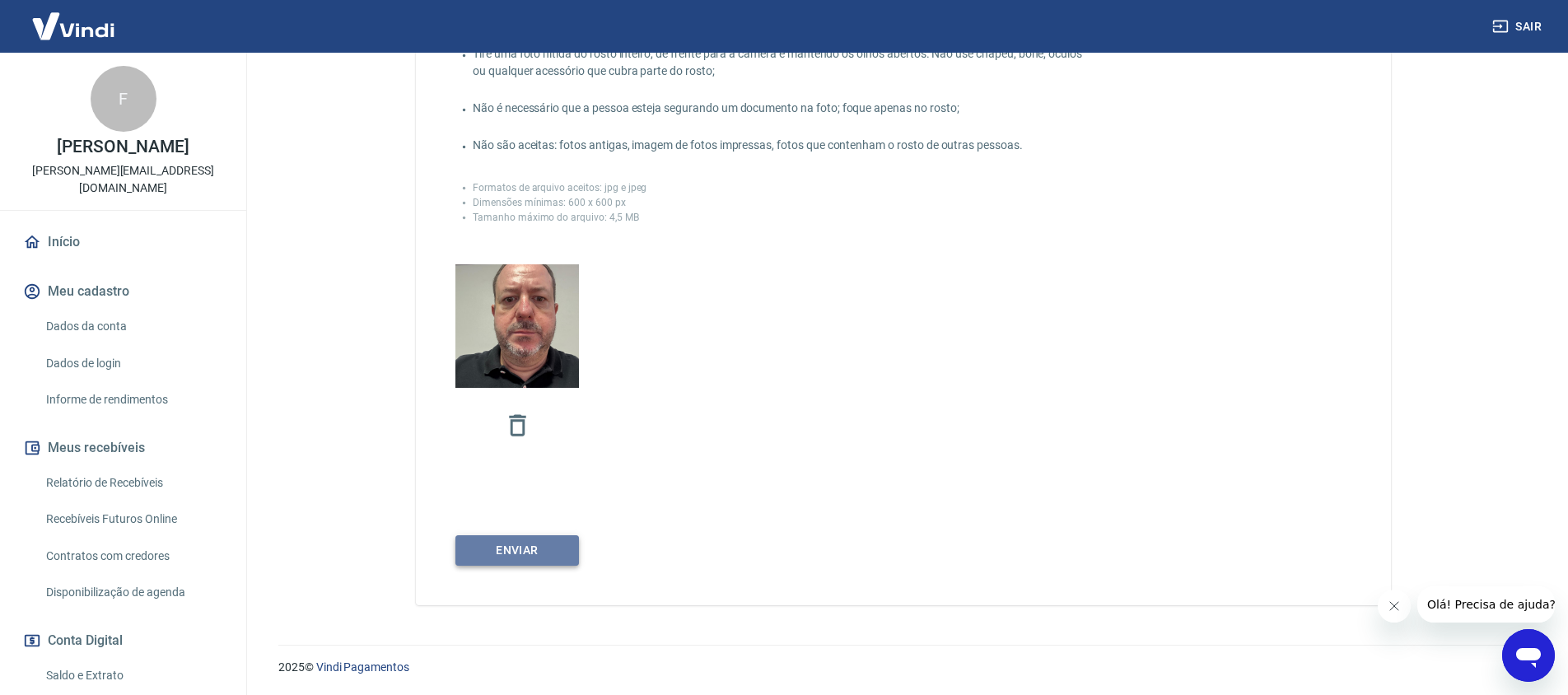
click at [527, 561] on button "Enviar" at bounding box center [518, 550] width 124 height 31
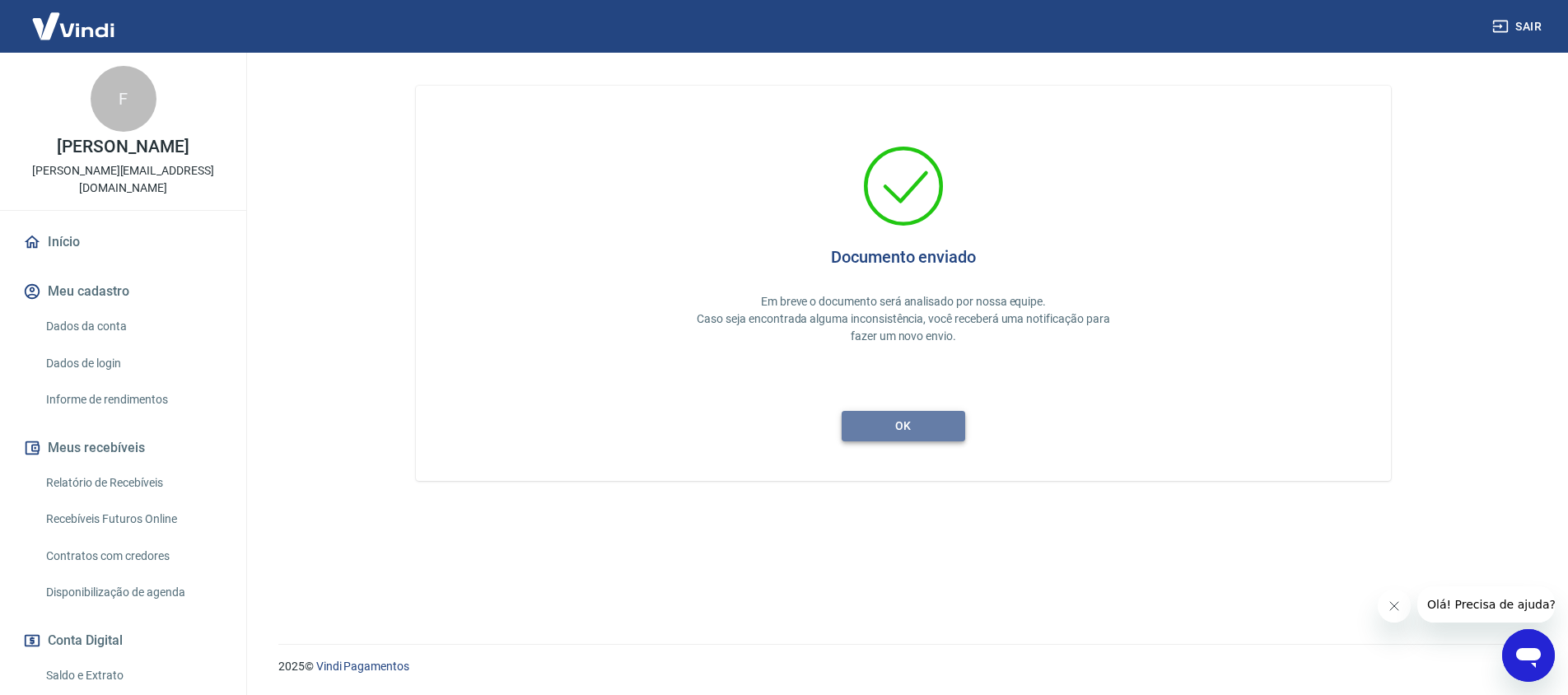
click at [896, 435] on button "ok" at bounding box center [903, 426] width 124 height 31
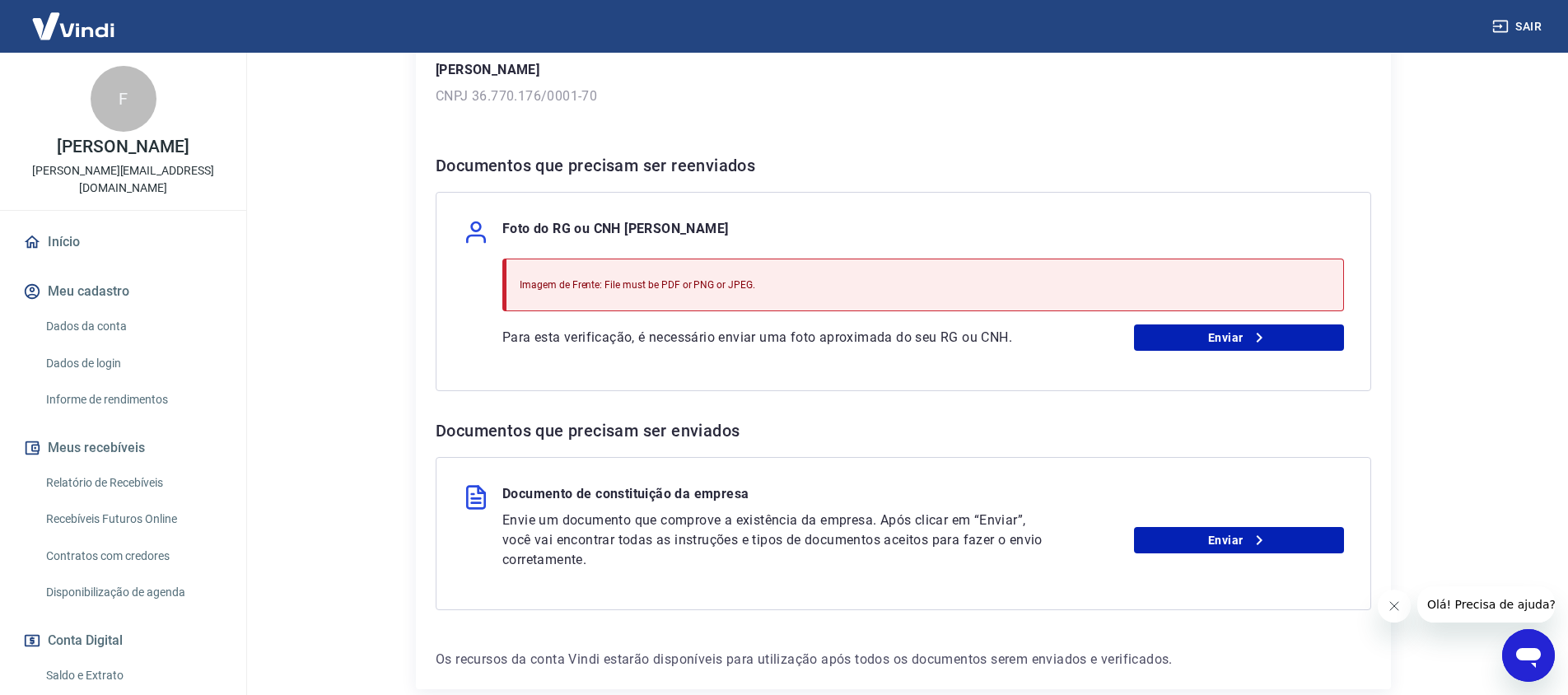
scroll to position [248, 0]
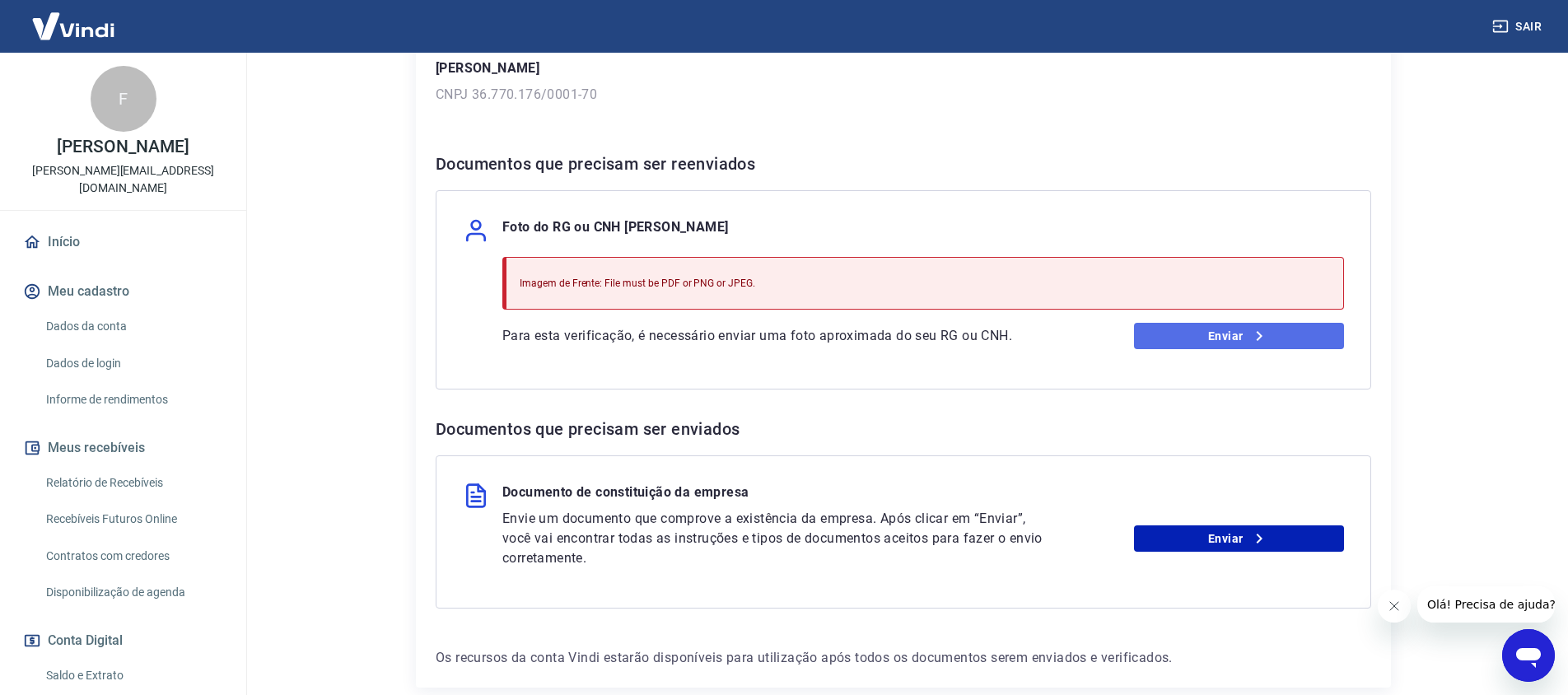
click at [1204, 342] on link "Enviar" at bounding box center [1240, 335] width 211 height 26
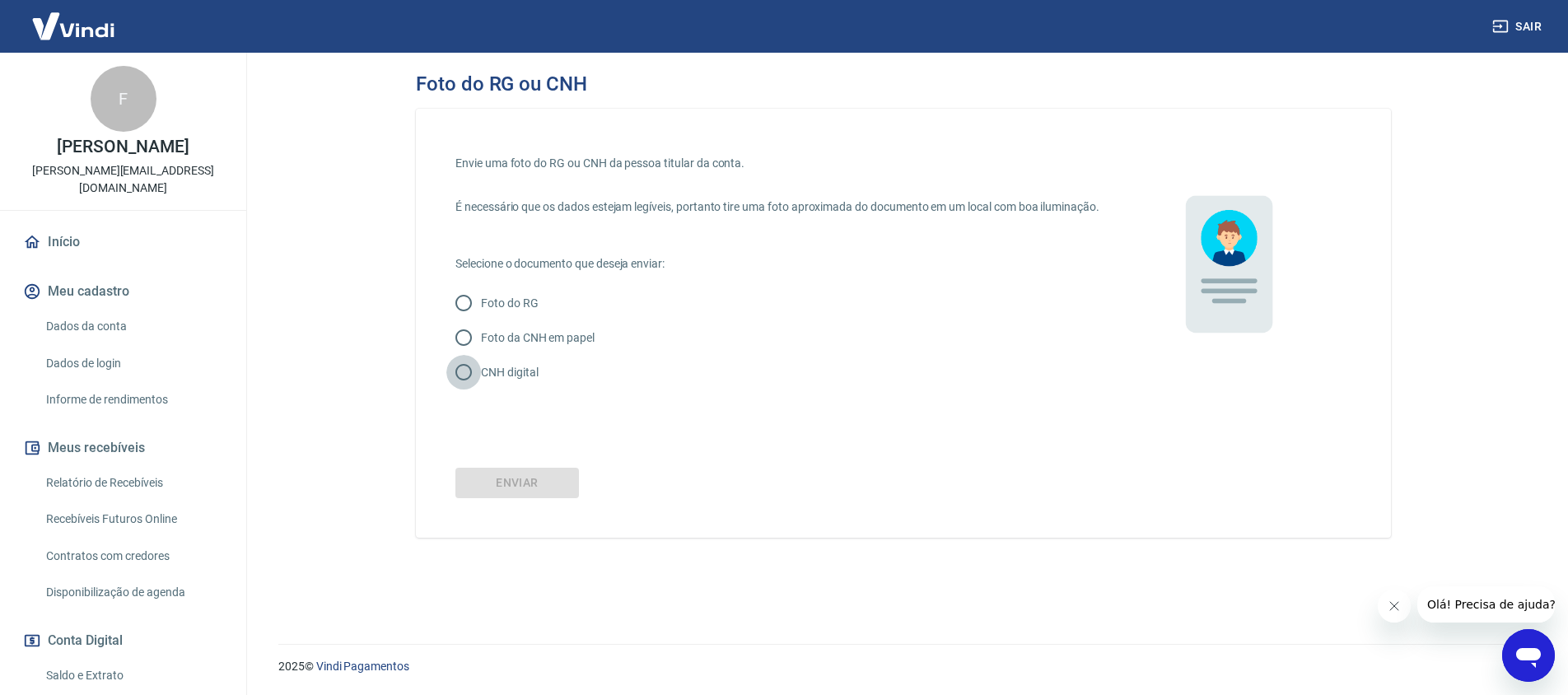
click at [462, 383] on input "CNH digital" at bounding box center [464, 372] width 35 height 35
radio input "true"
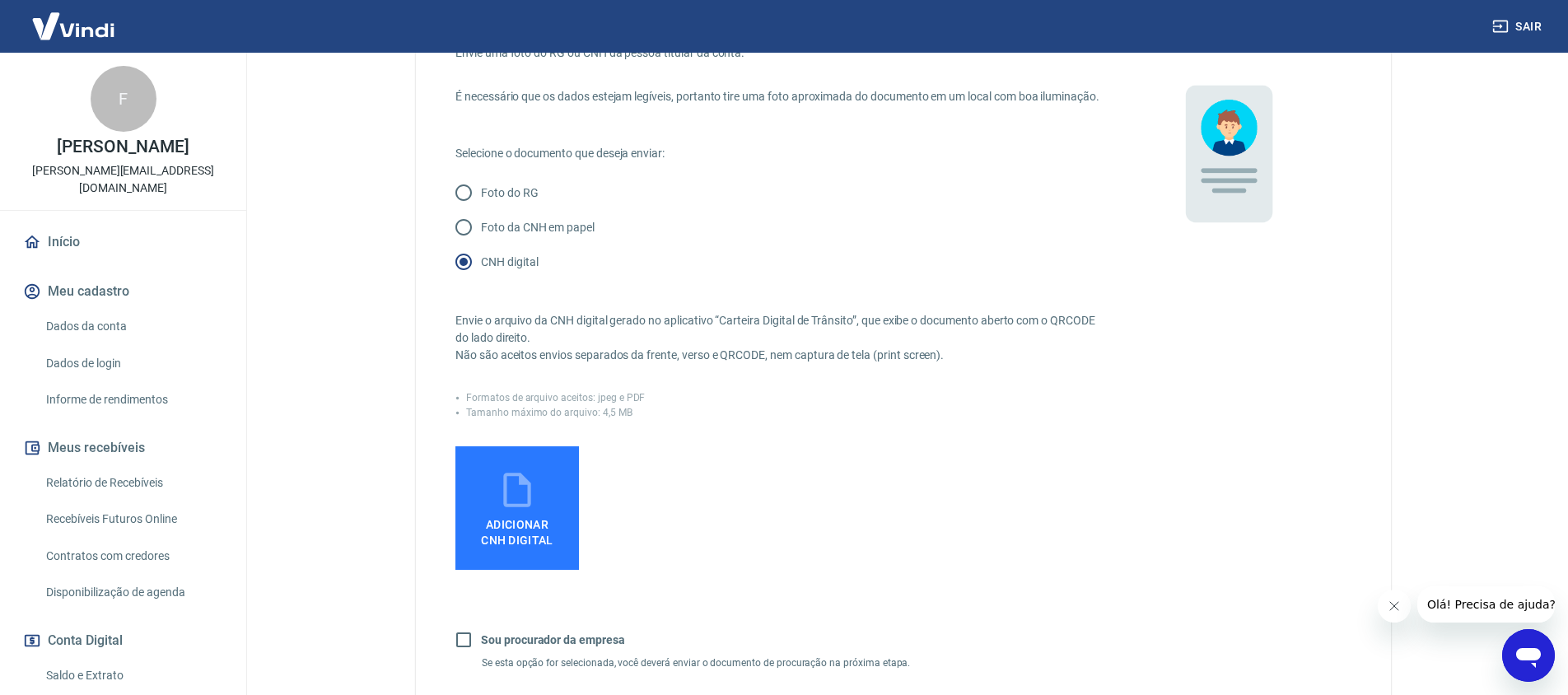
scroll to position [119, 0]
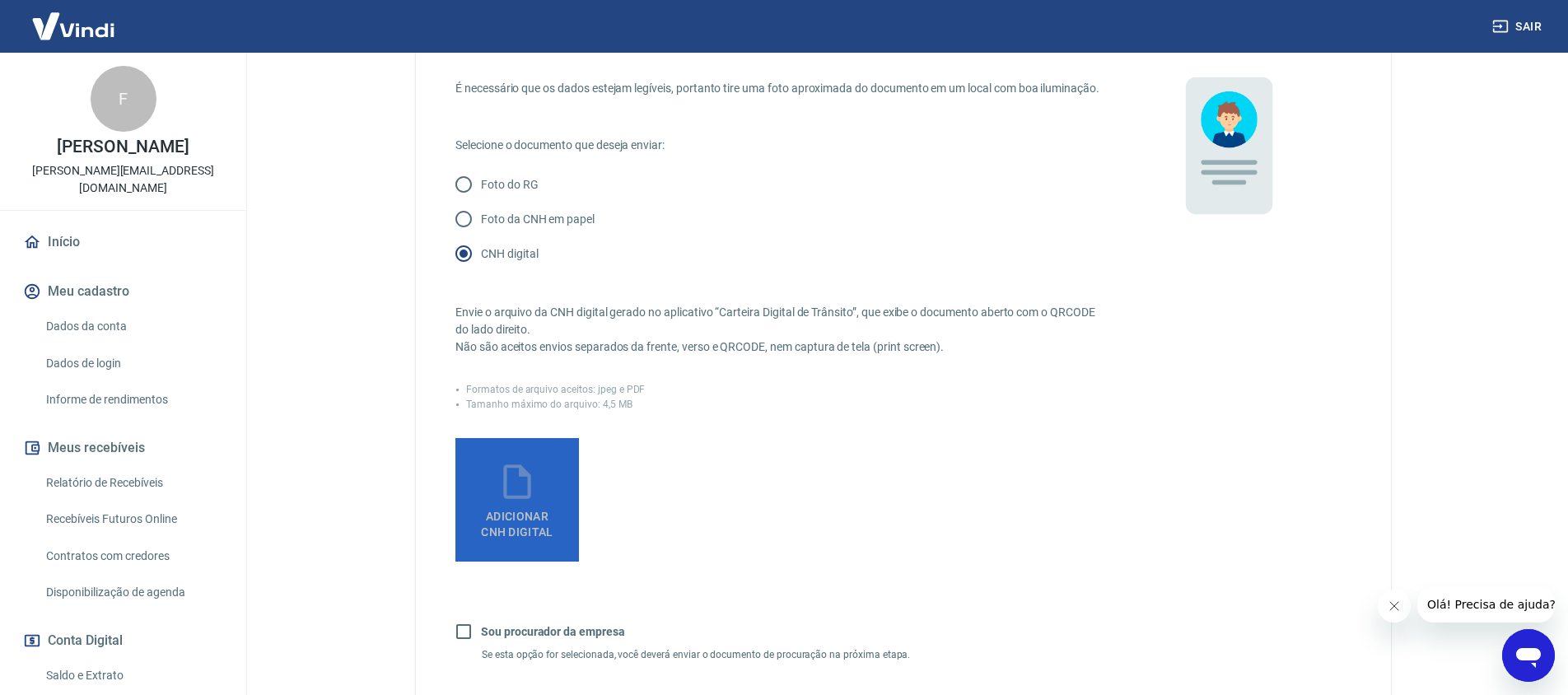
click at [510, 539] on span "Adicionar CNH Digital" at bounding box center [517, 524] width 73 height 30
click at [0, 0] on input "Adicionar CNH Digital" at bounding box center [0, 0] width 0 height 0
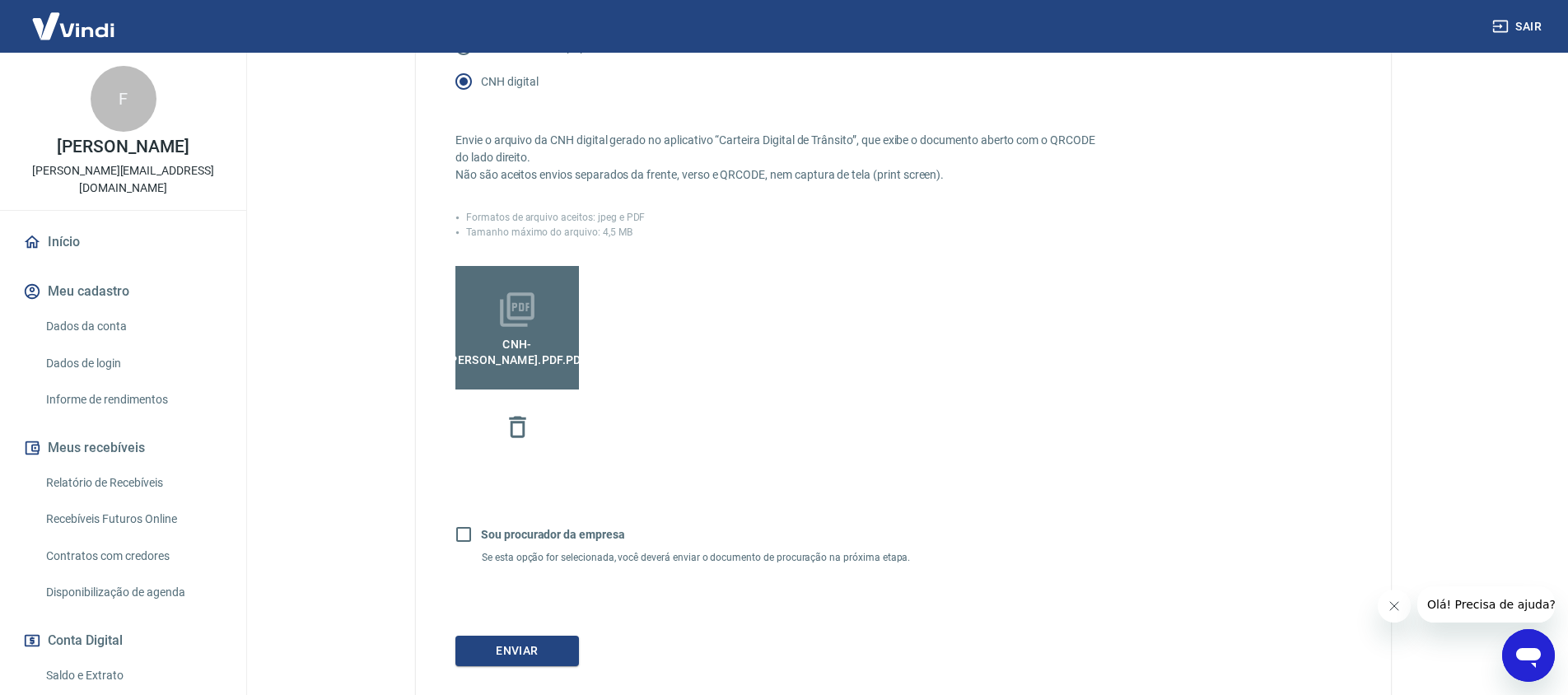
scroll to position [408, 0]
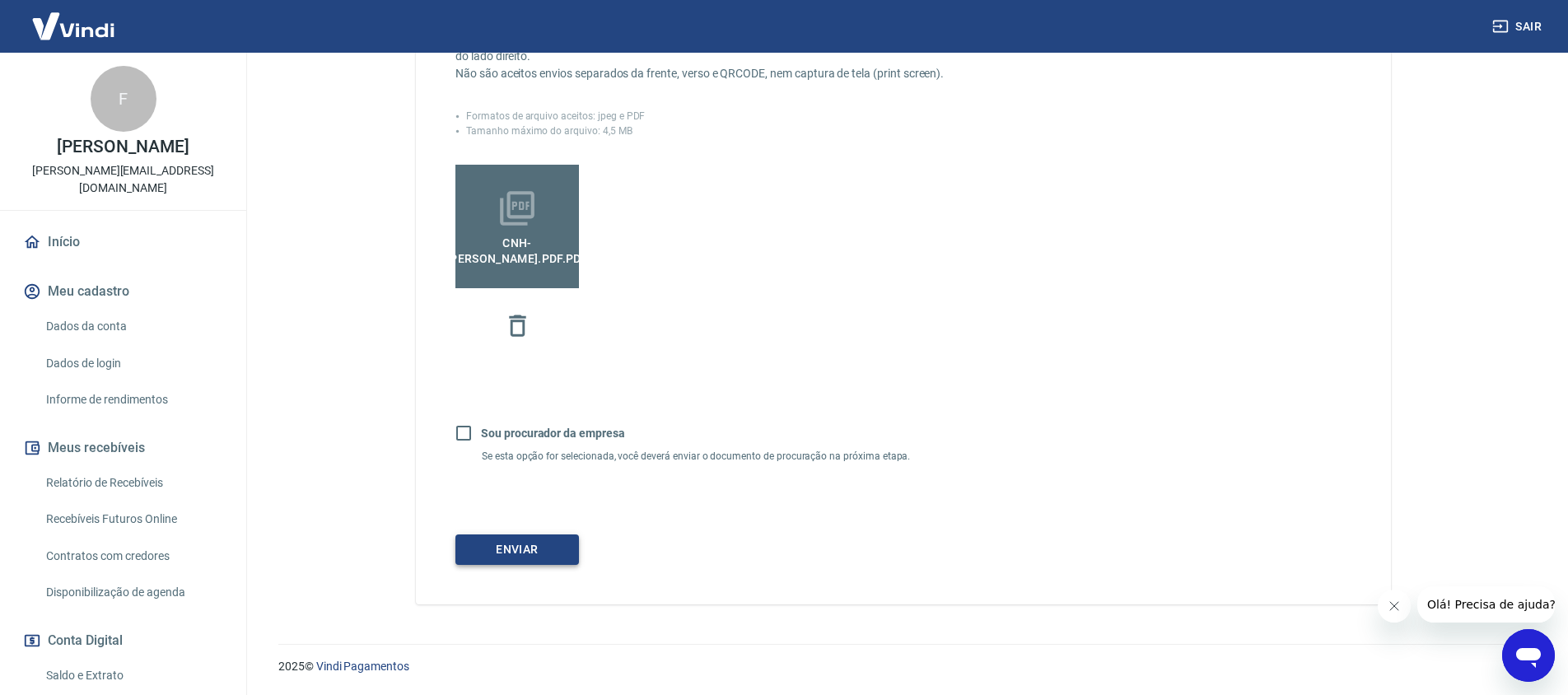
click at [546, 547] on button "Enviar" at bounding box center [518, 550] width 124 height 31
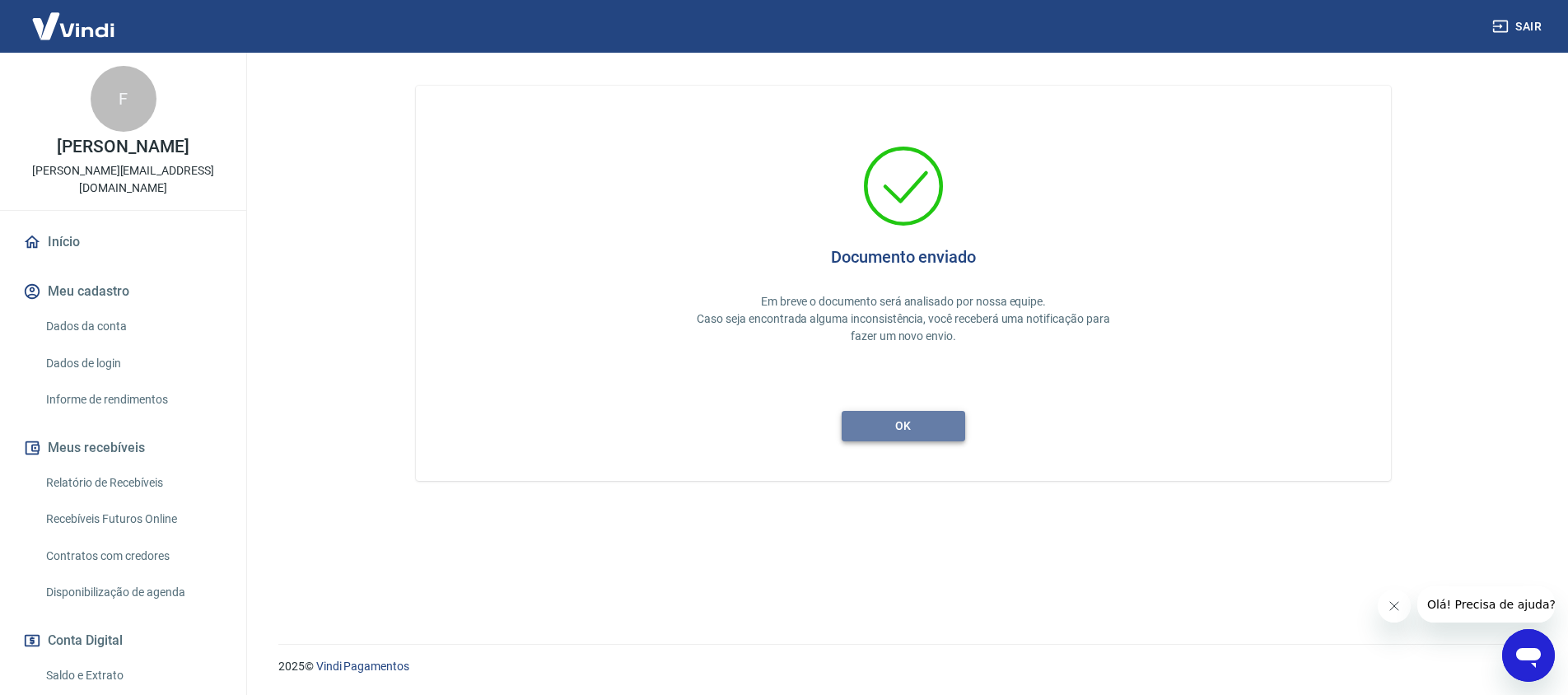
click at [906, 428] on button "ok" at bounding box center [903, 426] width 124 height 31
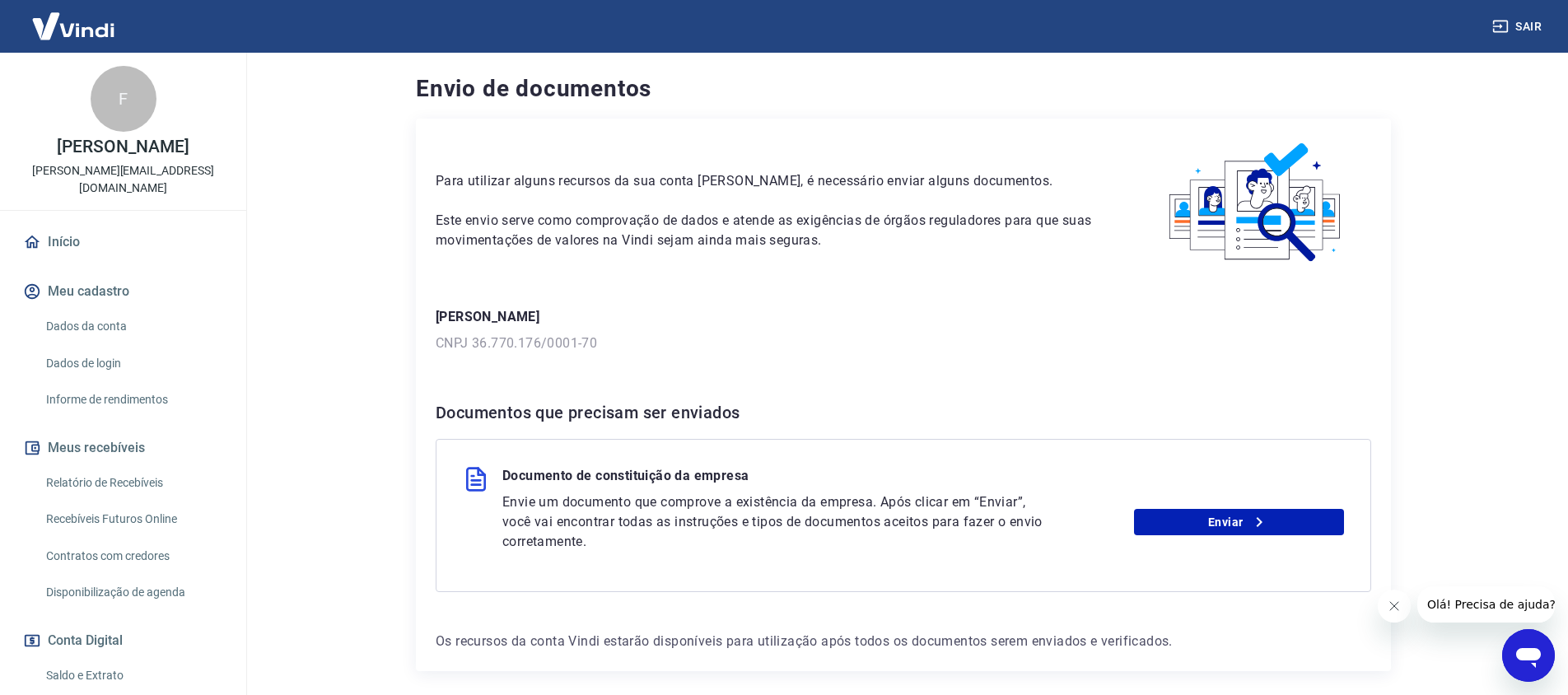
scroll to position [67, 0]
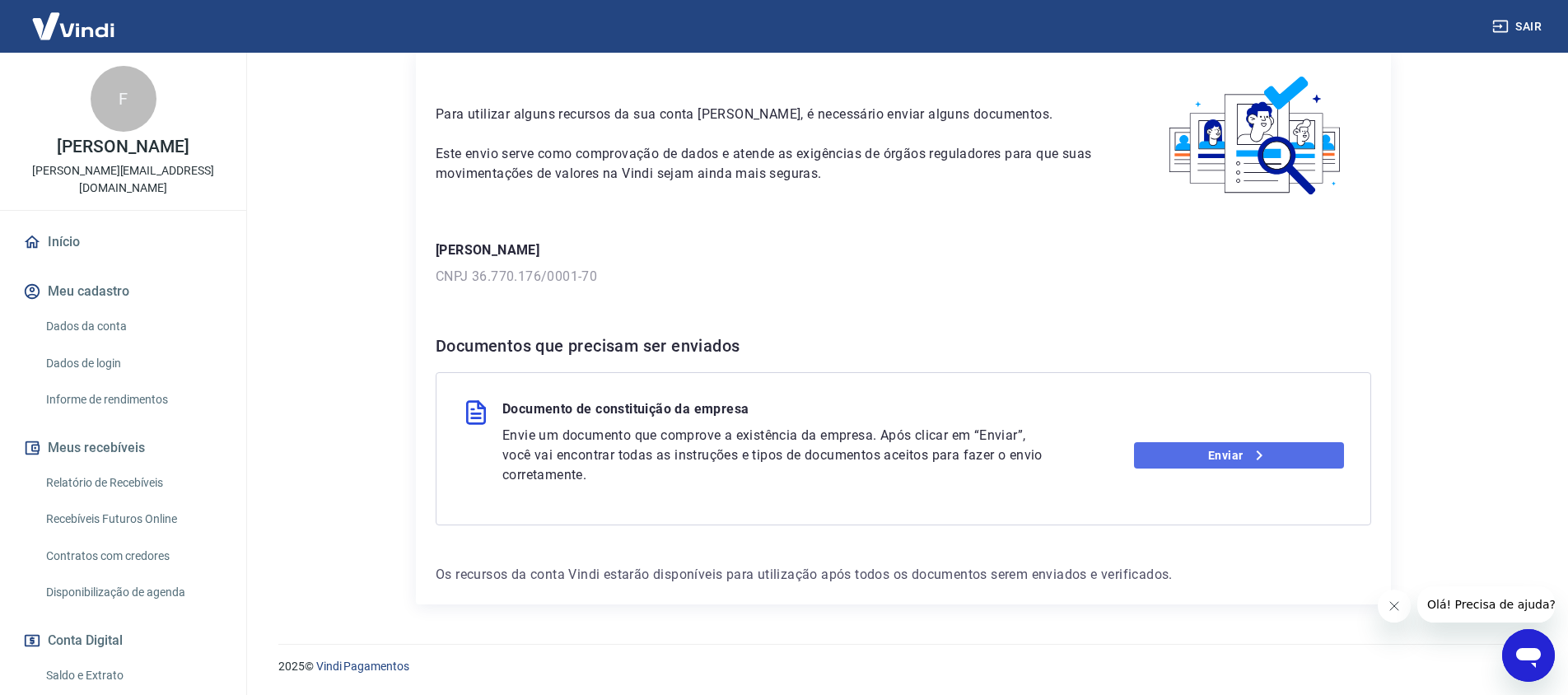
click at [1212, 457] on link "Enviar" at bounding box center [1240, 454] width 211 height 26
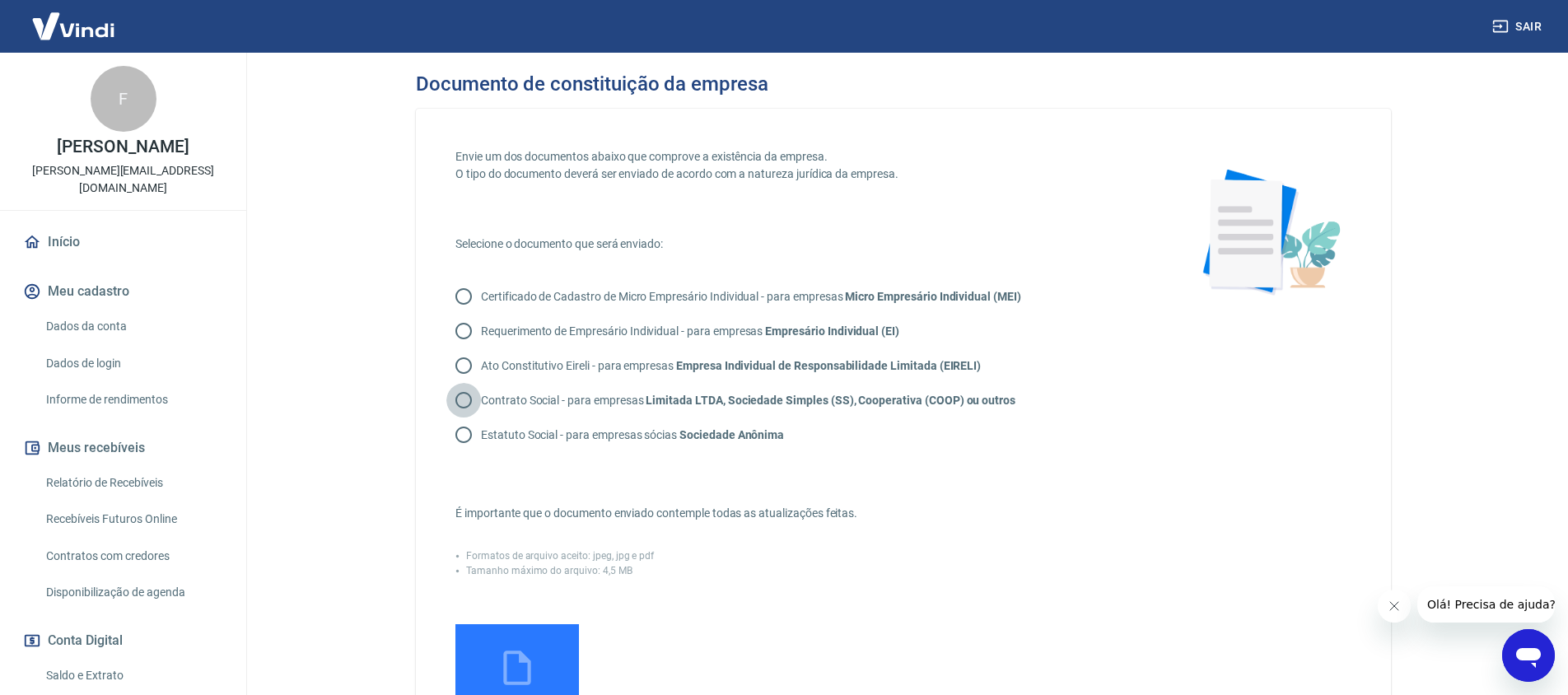
click at [464, 396] on input "Contrato Social - para empresas Limitada LTDA, Sociedade Simples (SS), Cooperat…" at bounding box center [464, 400] width 35 height 35
radio input "true"
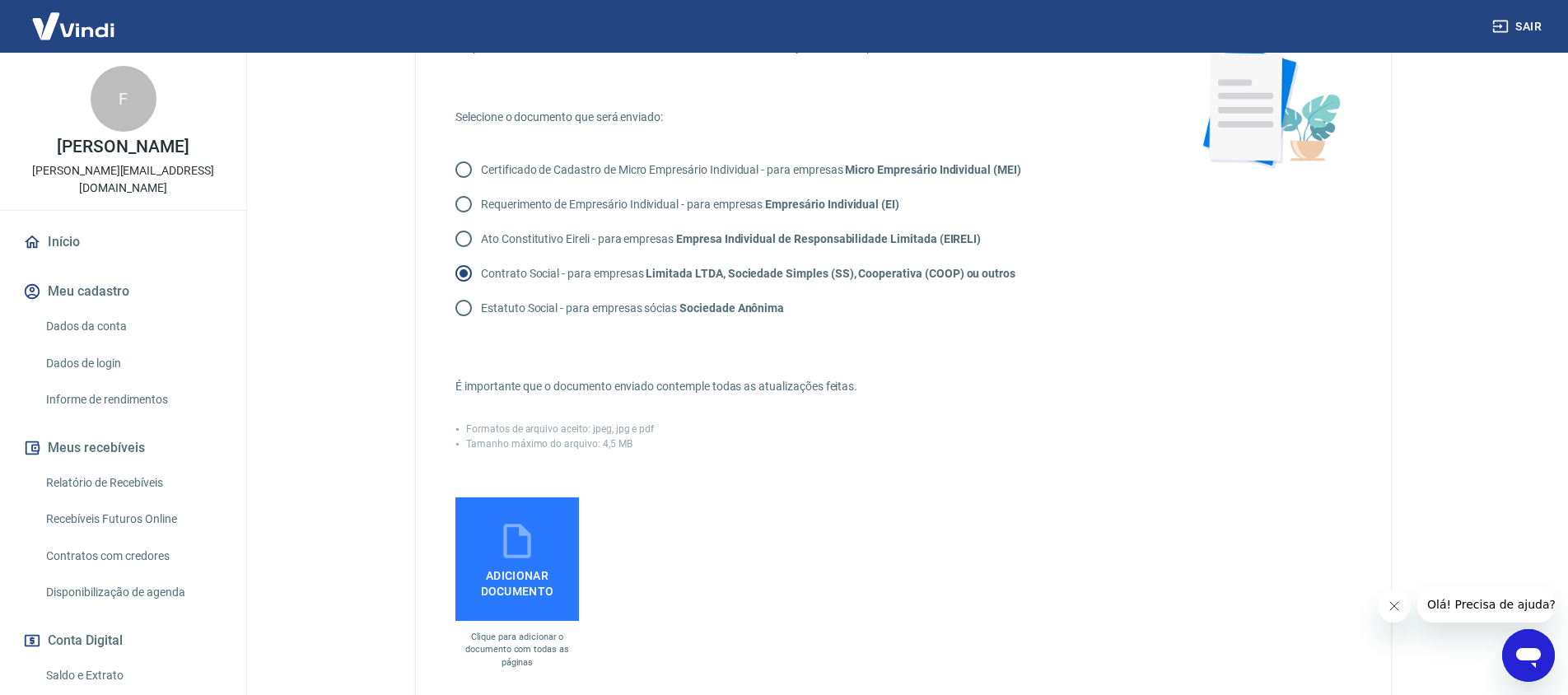
scroll to position [149, 0]
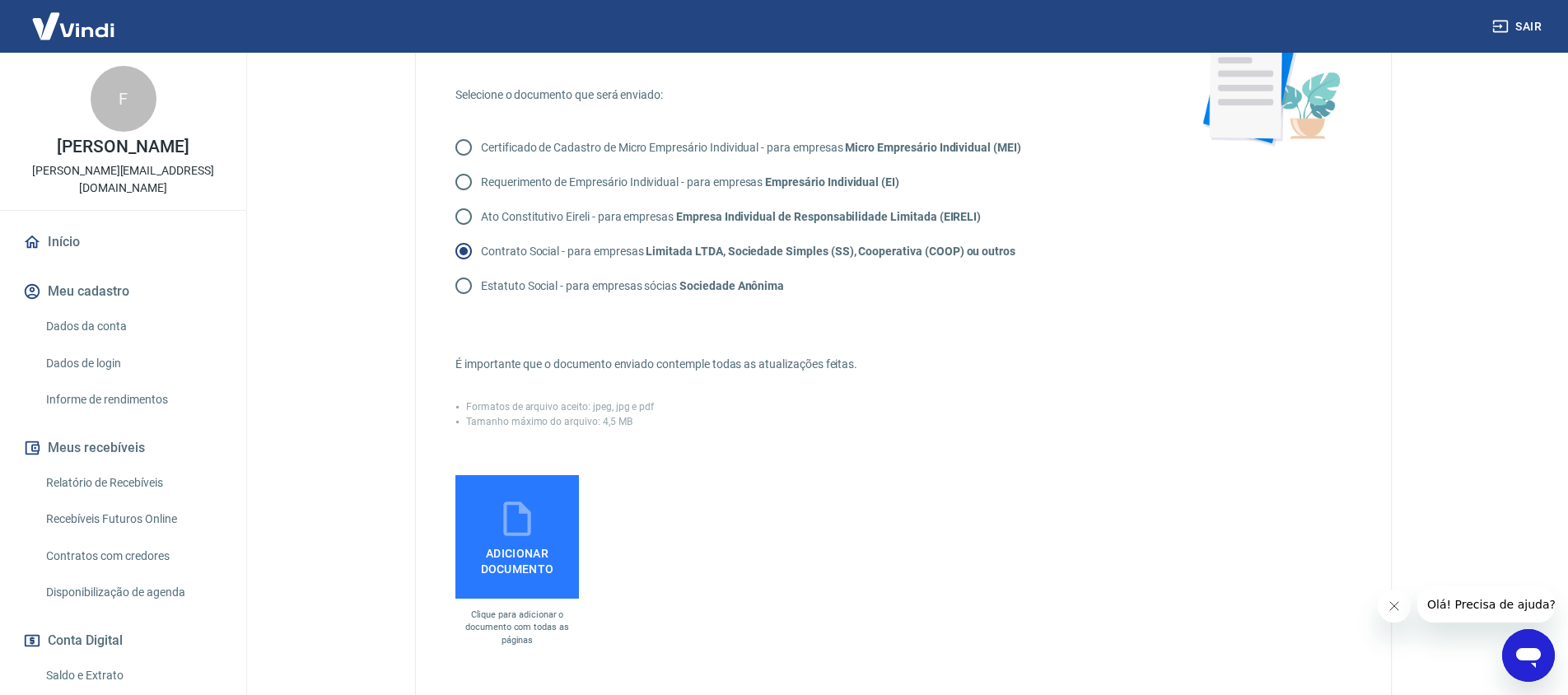
click at [508, 541] on span "Adicionar documento" at bounding box center [518, 558] width 110 height 37
click at [0, 0] on input "Adicionar documento" at bounding box center [0, 0] width 0 height 0
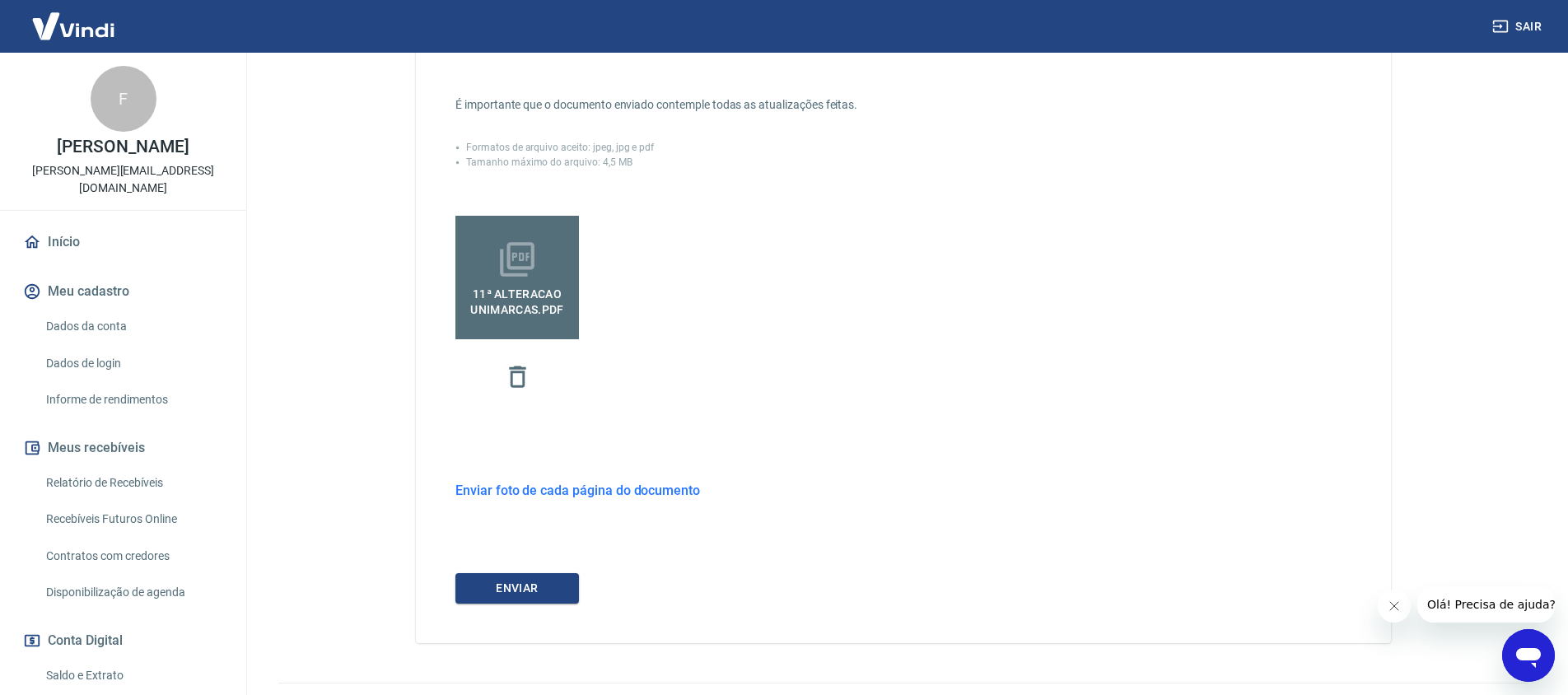
scroll to position [447, 0]
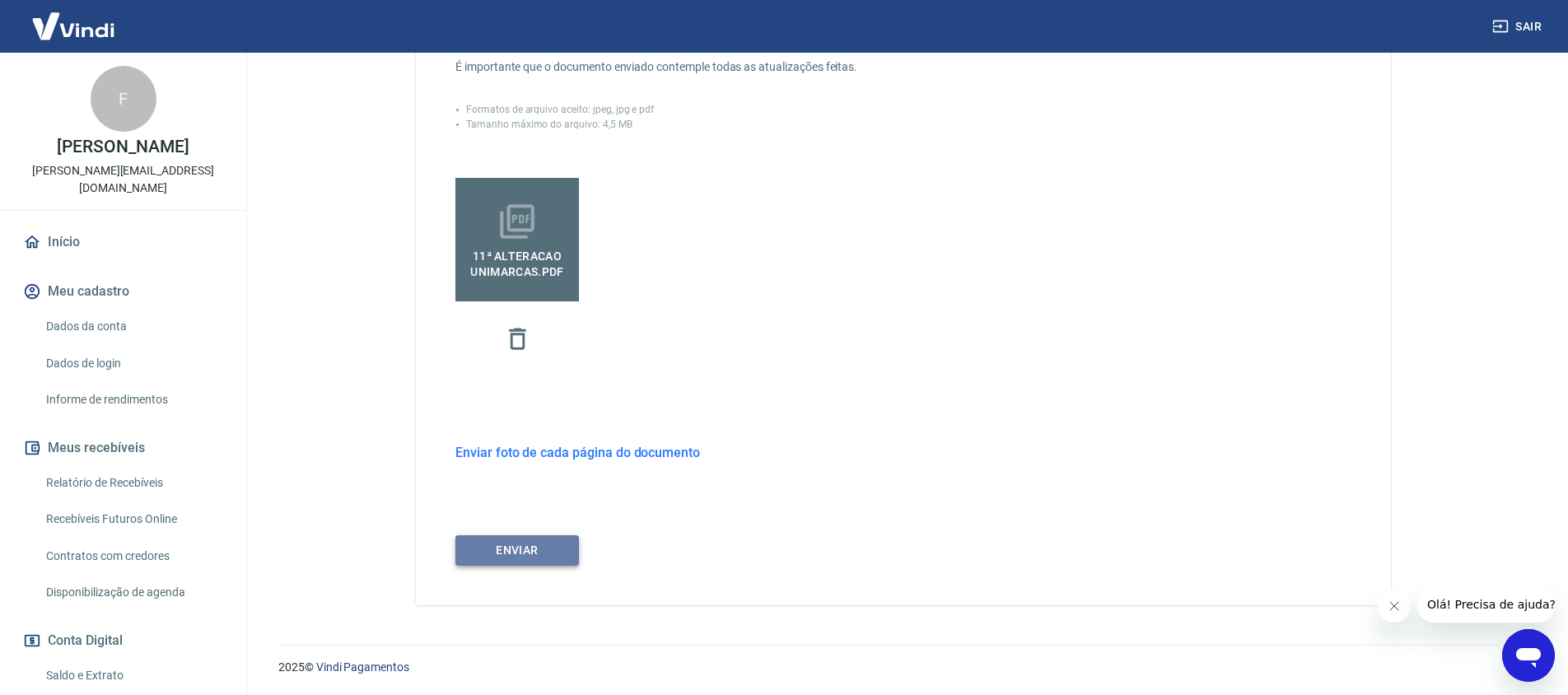
click at [557, 550] on button "ENVIAR" at bounding box center [518, 550] width 124 height 31
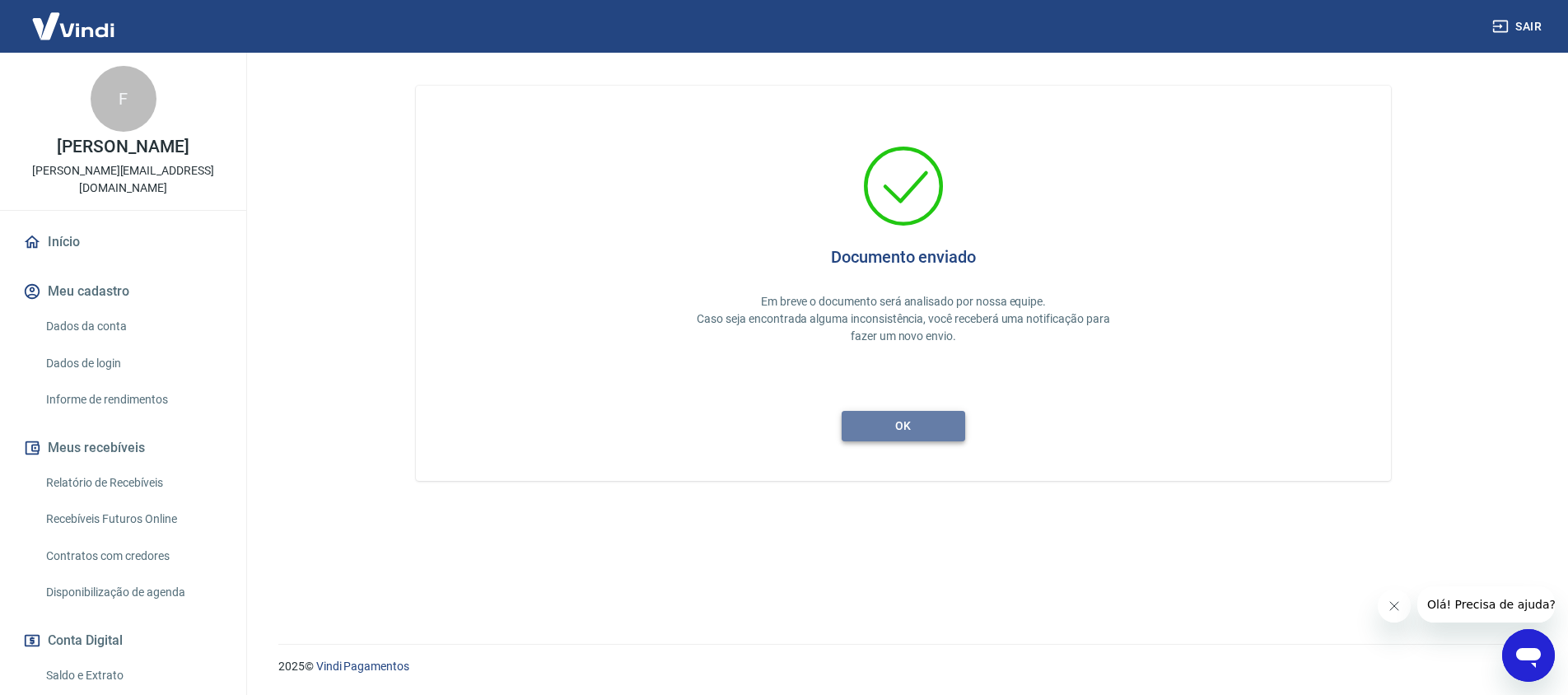
click at [873, 419] on button "ok" at bounding box center [903, 426] width 124 height 31
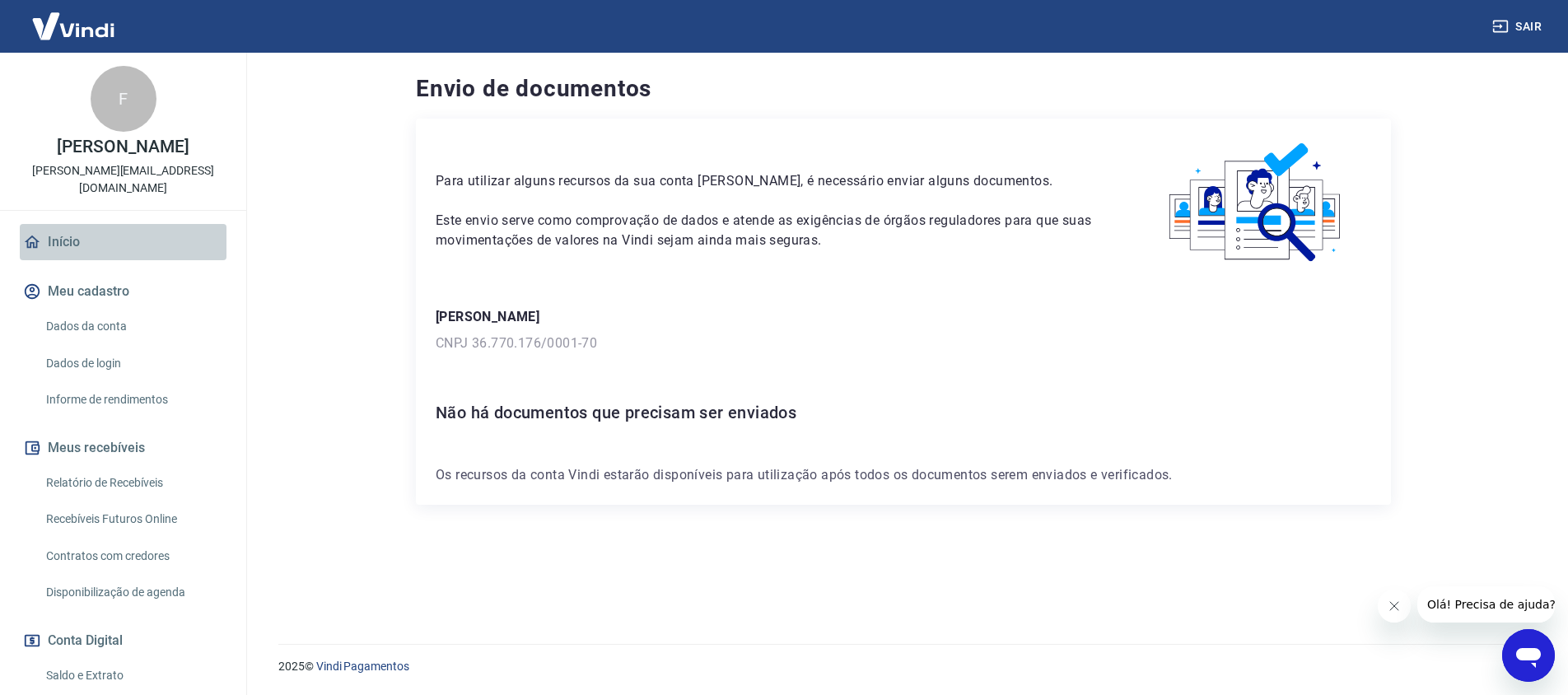
click at [80, 224] on link "Início" at bounding box center [123, 242] width 207 height 36
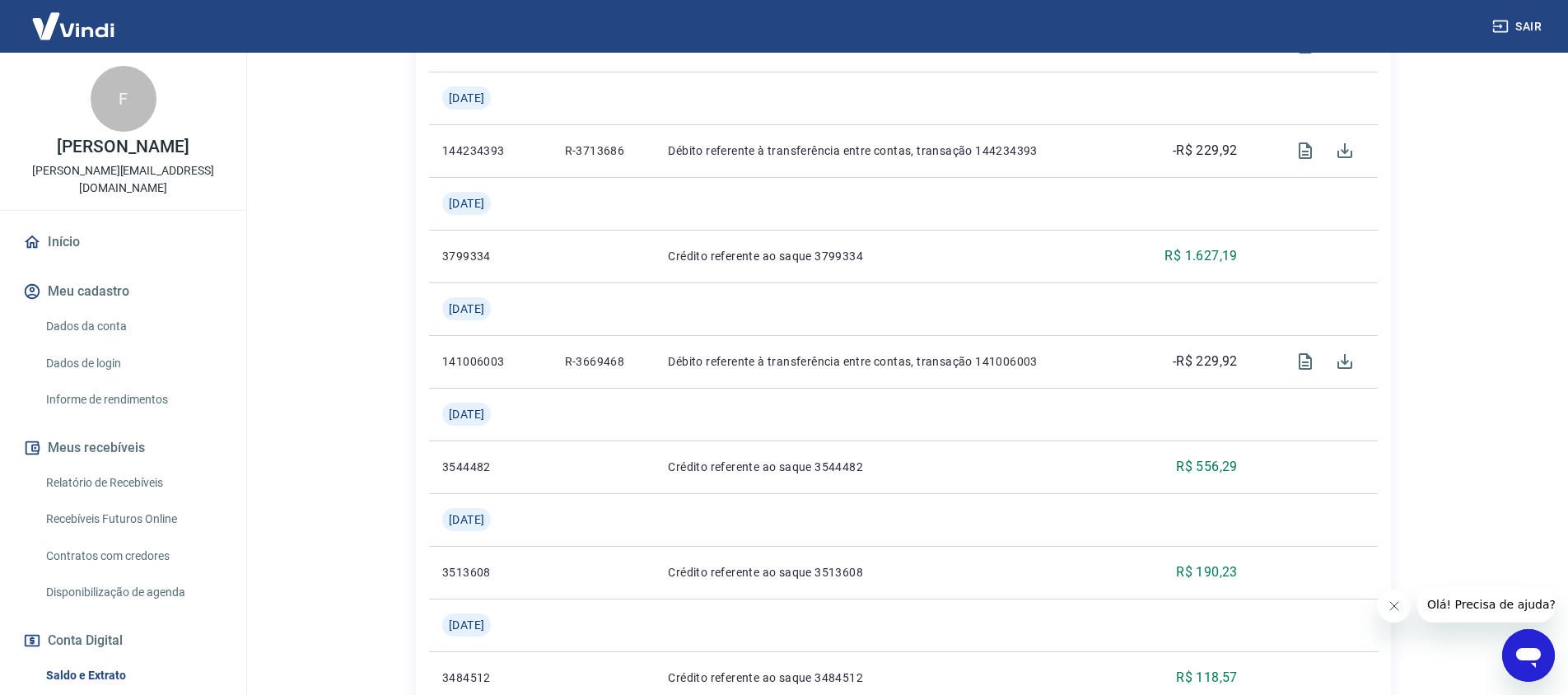
scroll to position [1925, 0]
